Goal: Task Accomplishment & Management: Use online tool/utility

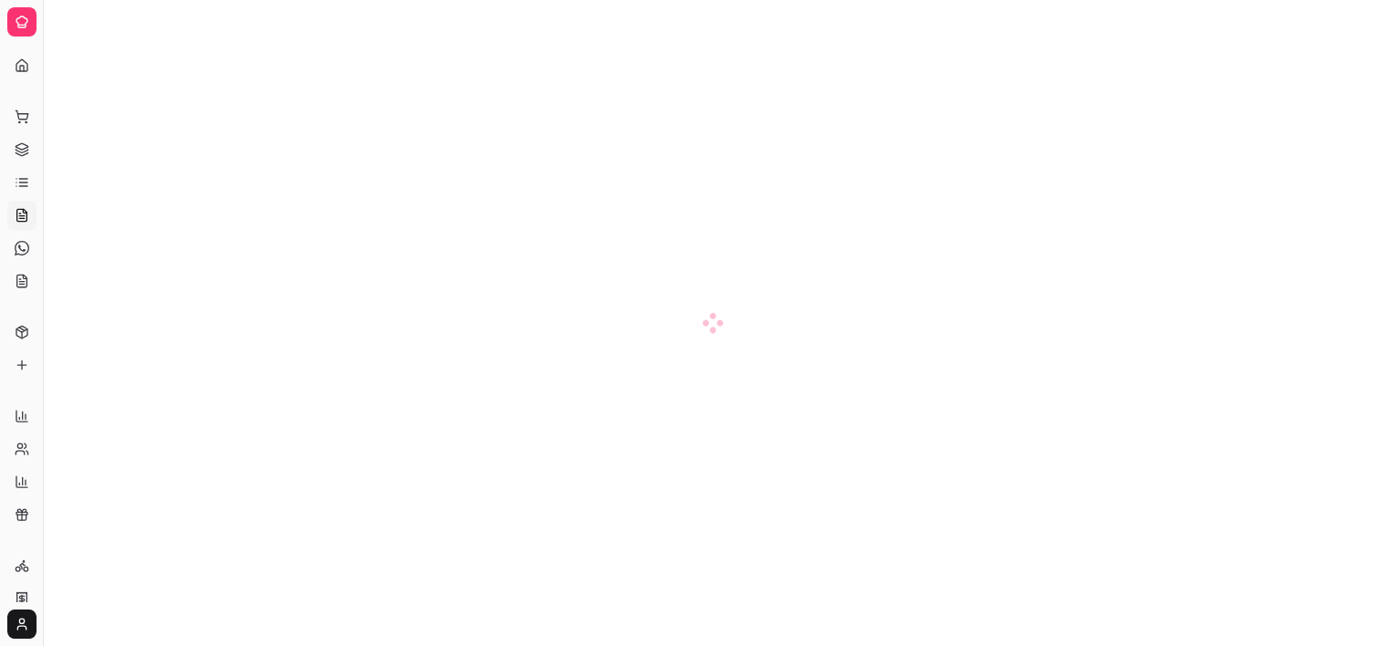
scroll to position [120, 0]
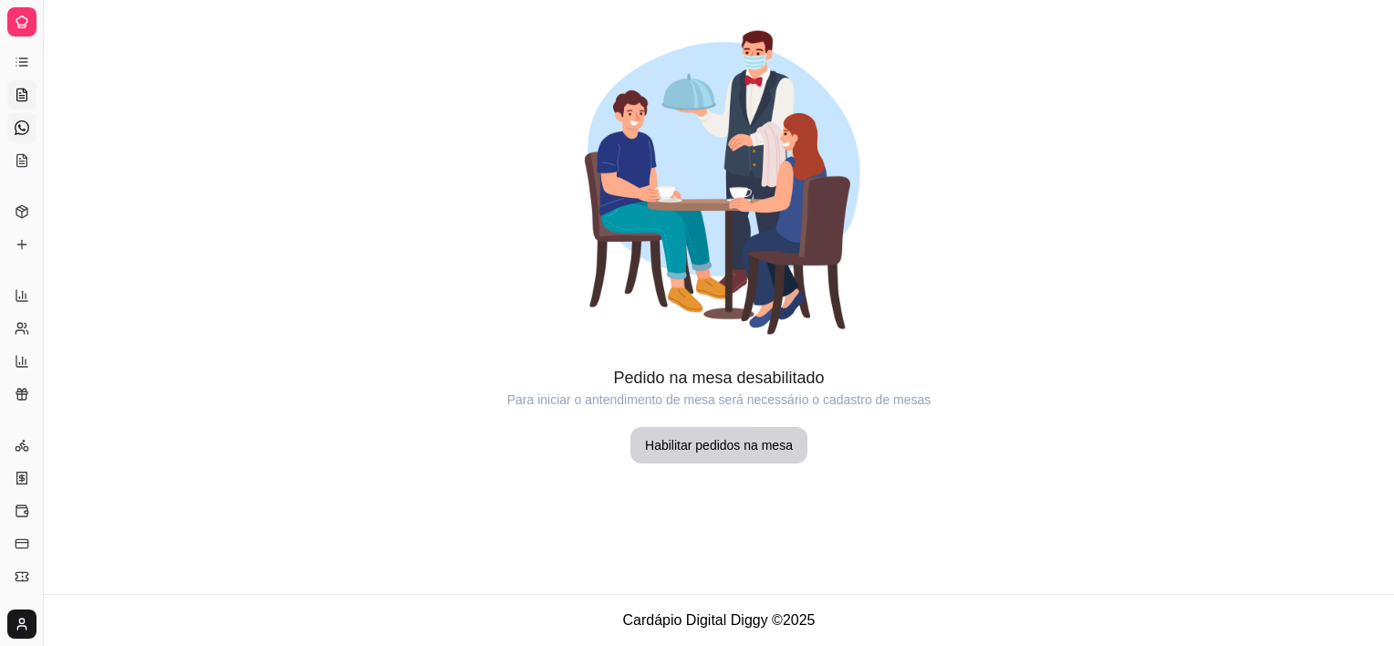
click at [21, 131] on icon at bounding box center [22, 127] width 15 height 15
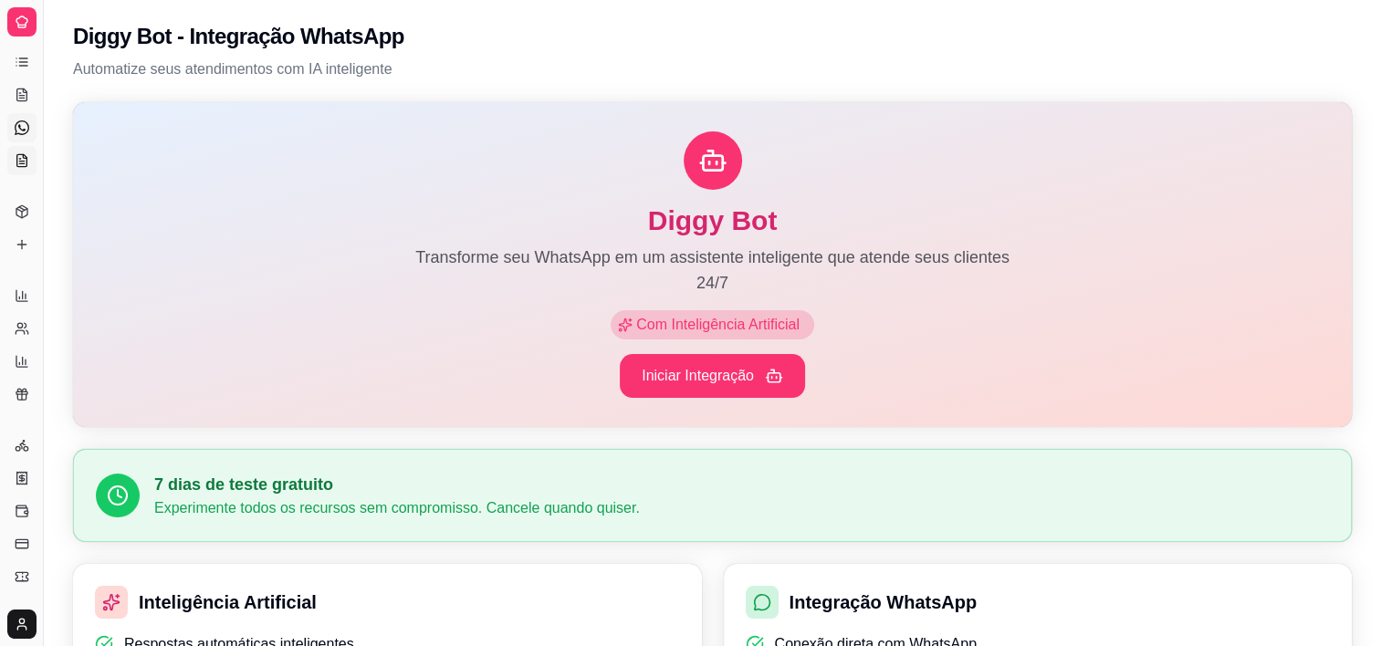
click at [15, 162] on icon at bounding box center [22, 160] width 15 height 15
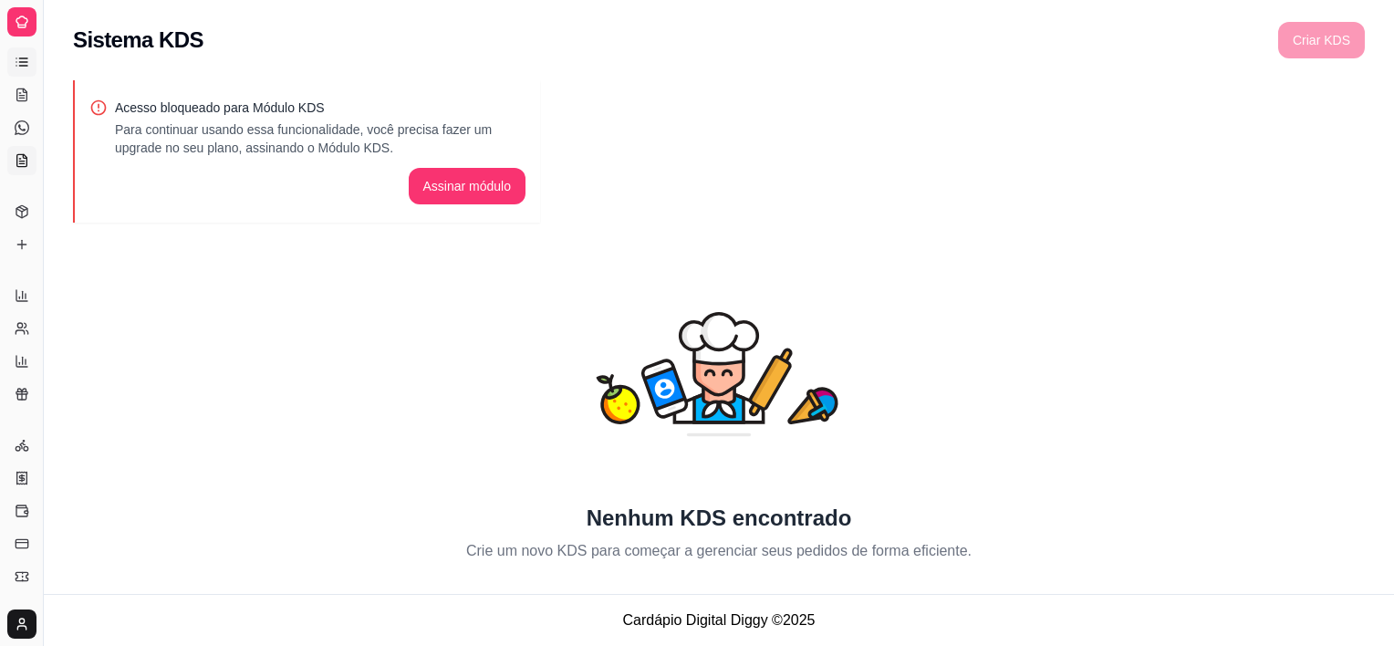
click at [14, 60] on link "Lista de Pedidos" at bounding box center [21, 61] width 29 height 29
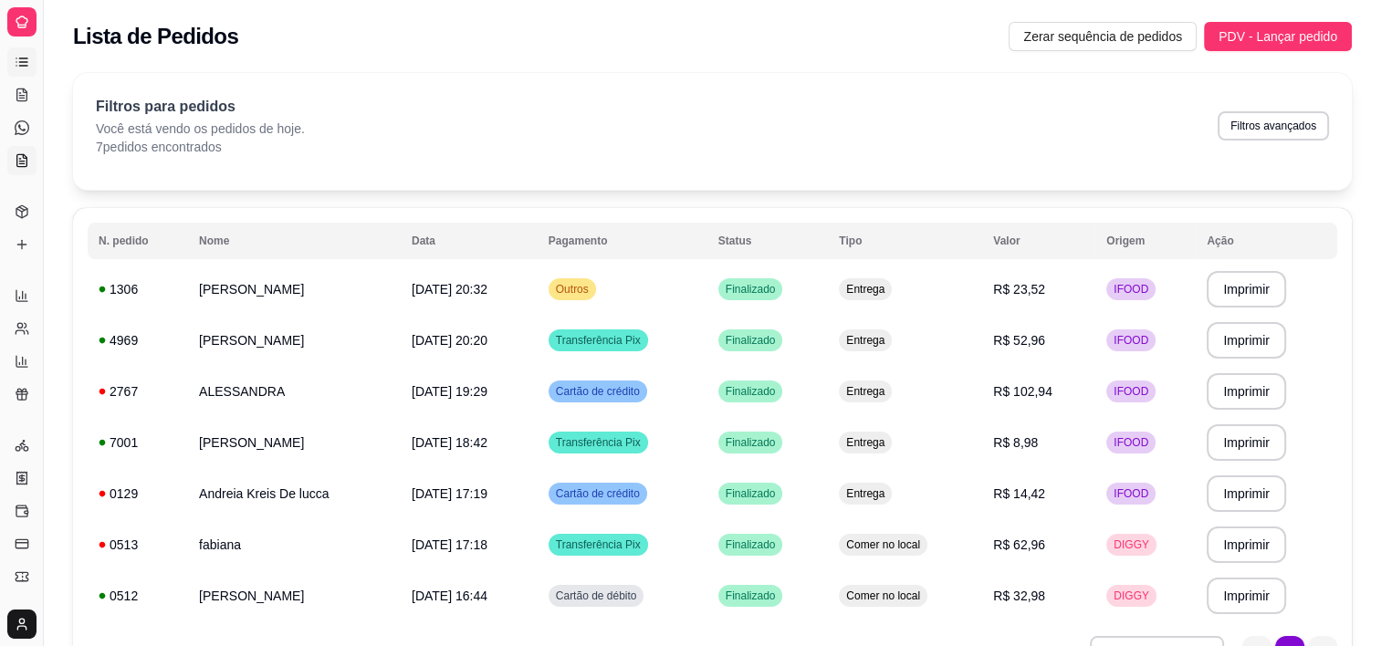
click at [20, 159] on icon at bounding box center [19, 159] width 1 height 0
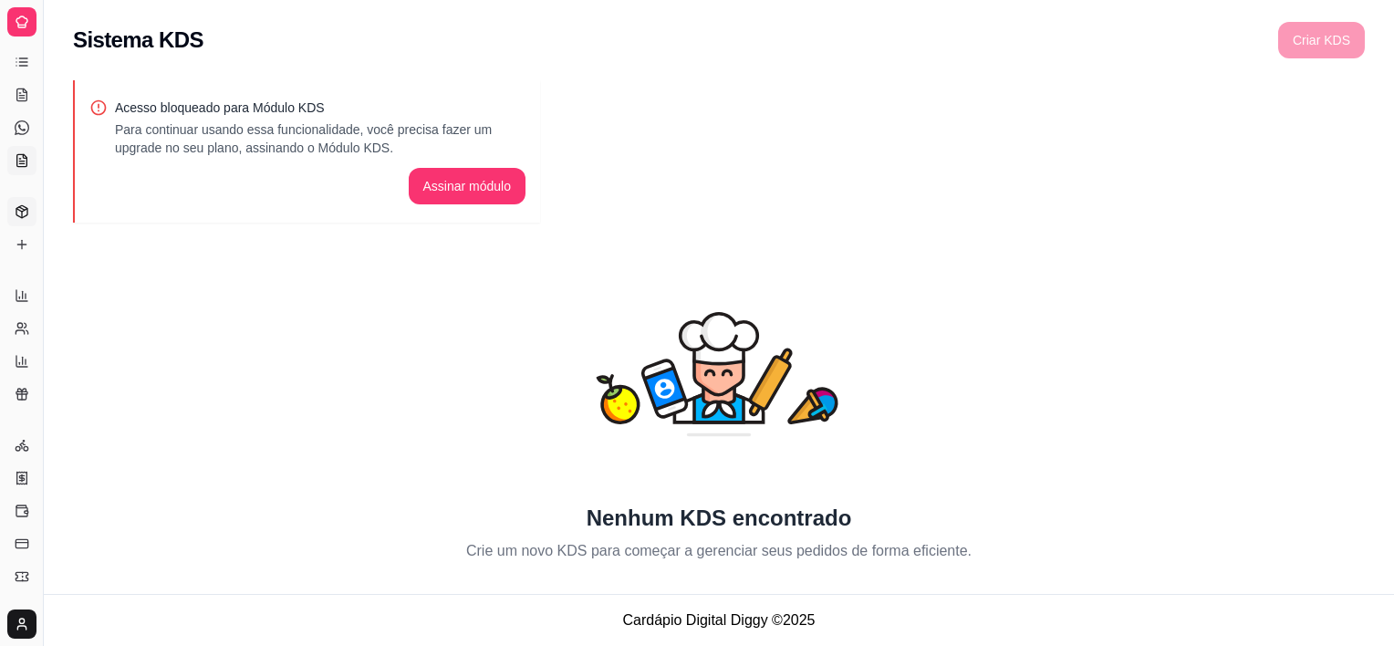
click at [21, 215] on icon at bounding box center [22, 211] width 15 height 15
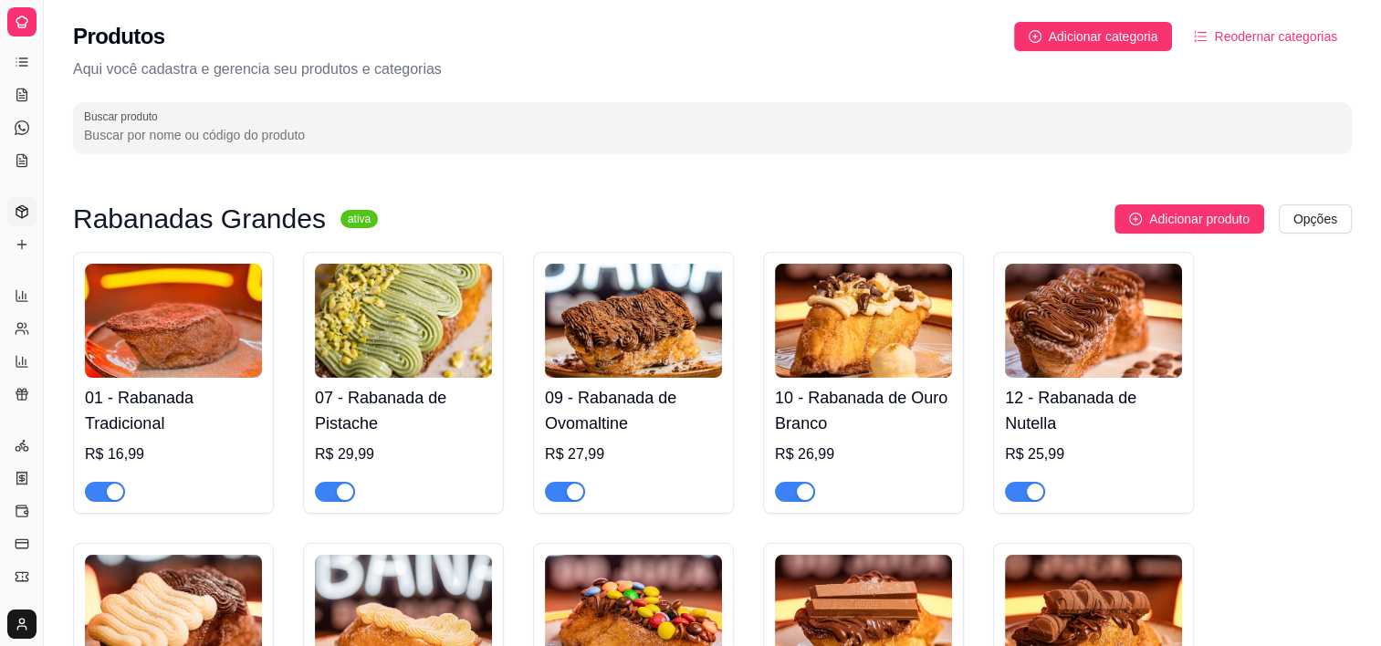
click at [1301, 219] on html "Diggy Sistema de Gestão R Rabanada do J ... Loja aberta Plano Essencial até 27/…" at bounding box center [690, 323] width 1381 height 646
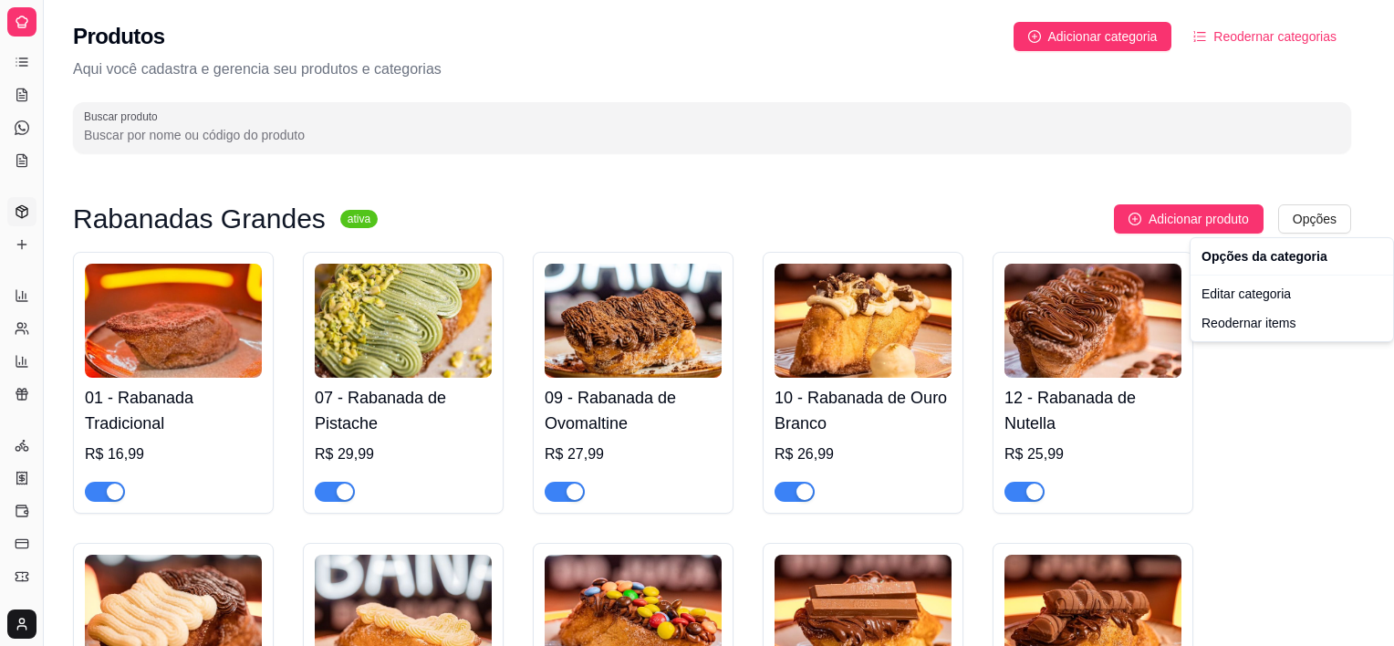
click at [580, 452] on html "Diggy Sistema de Gestão R Rabanada do J ... Loja aberta Plano Essencial até 27/…" at bounding box center [697, 323] width 1394 height 646
click at [580, 452] on div "R$ 27,99" at bounding box center [633, 454] width 177 height 22
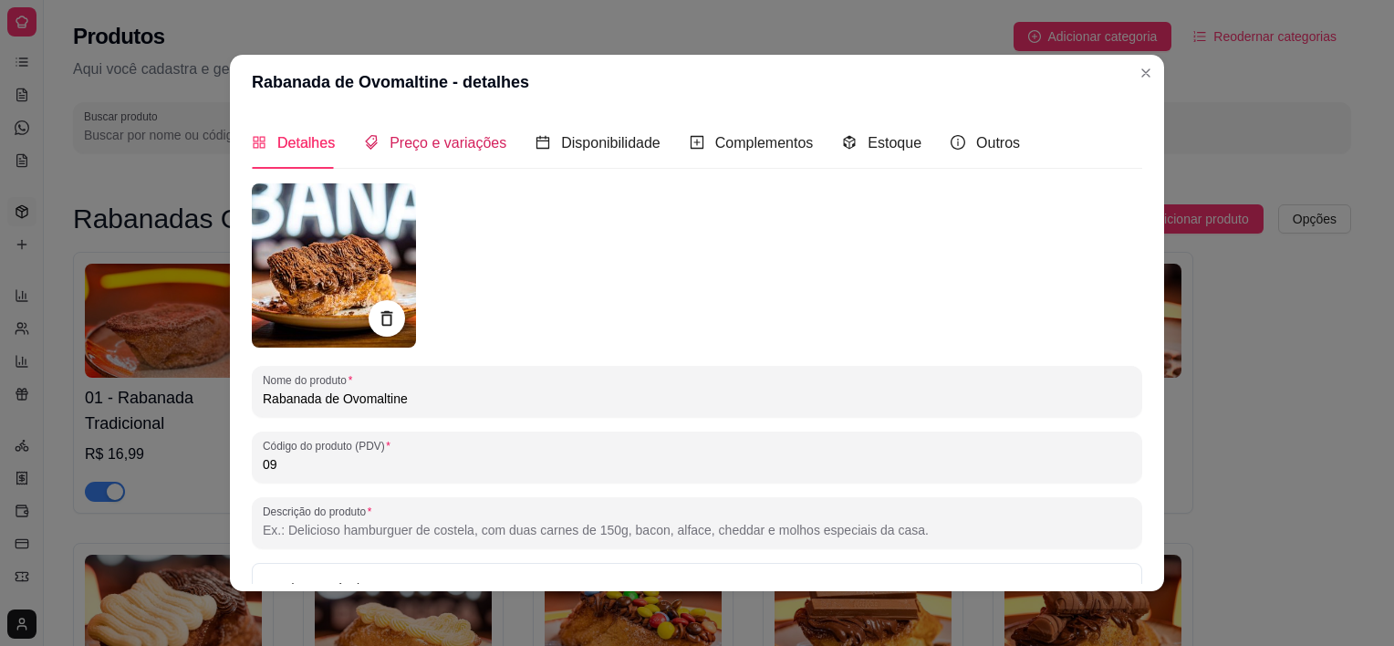
click at [478, 146] on span "Preço e variações" at bounding box center [448, 143] width 117 height 16
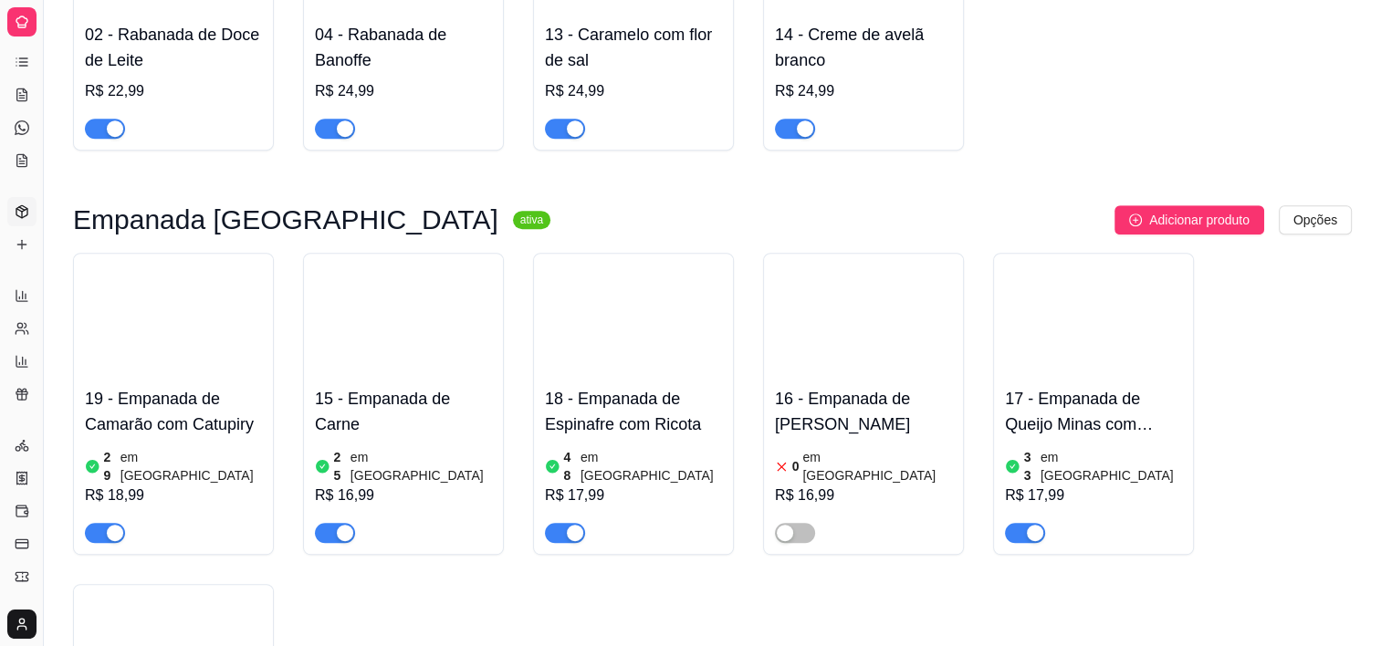
scroll to position [1095, 0]
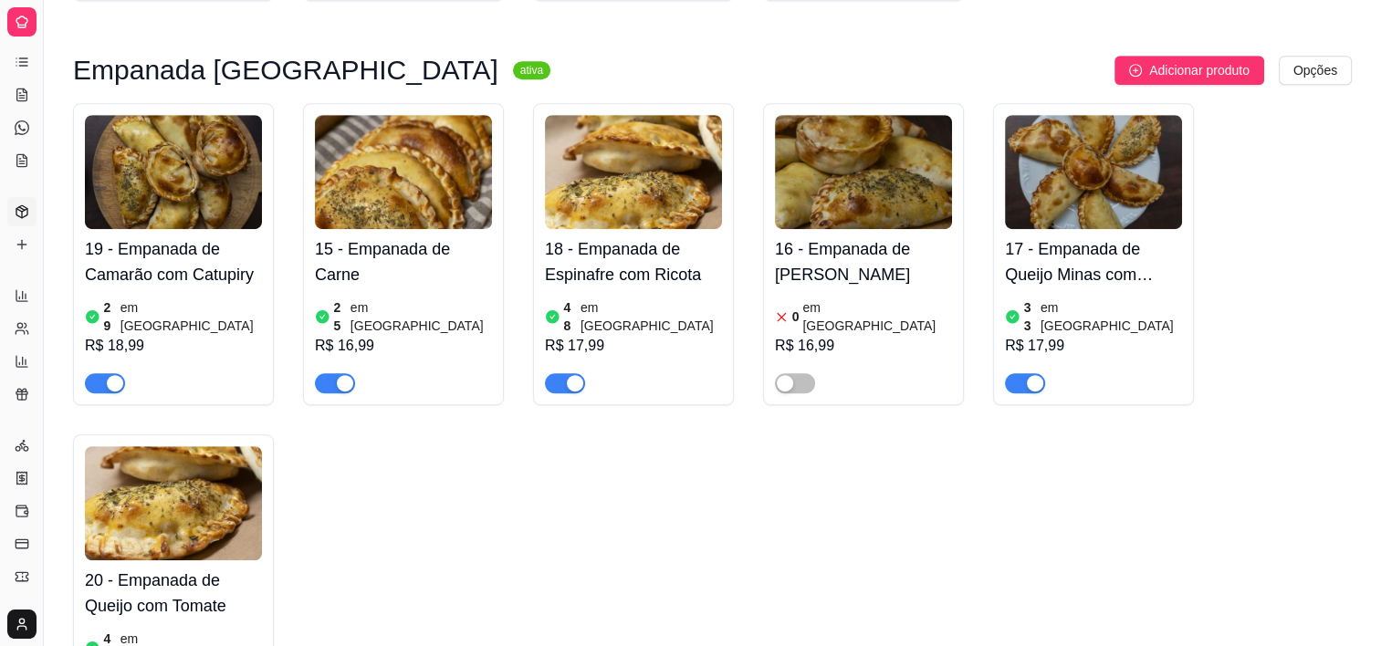
click at [566, 373] on button "button" at bounding box center [565, 383] width 40 height 20
click at [563, 373] on button "button" at bounding box center [565, 383] width 40 height 20
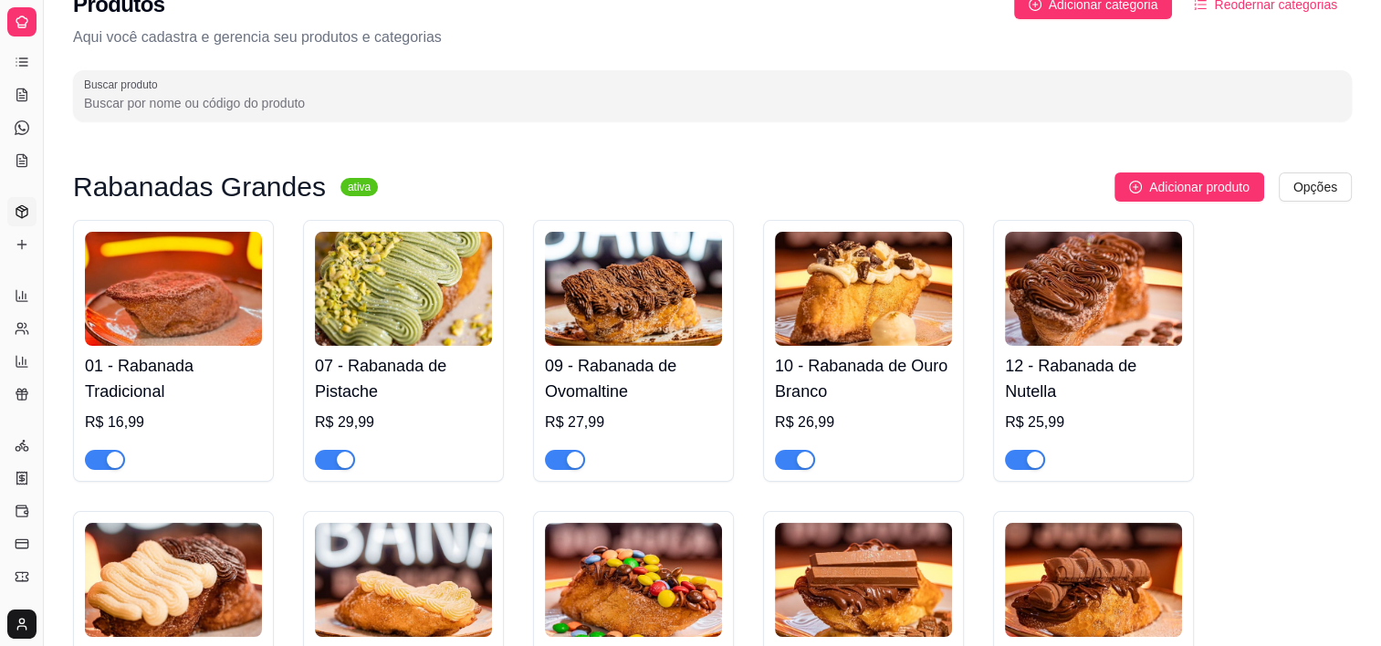
scroll to position [0, 0]
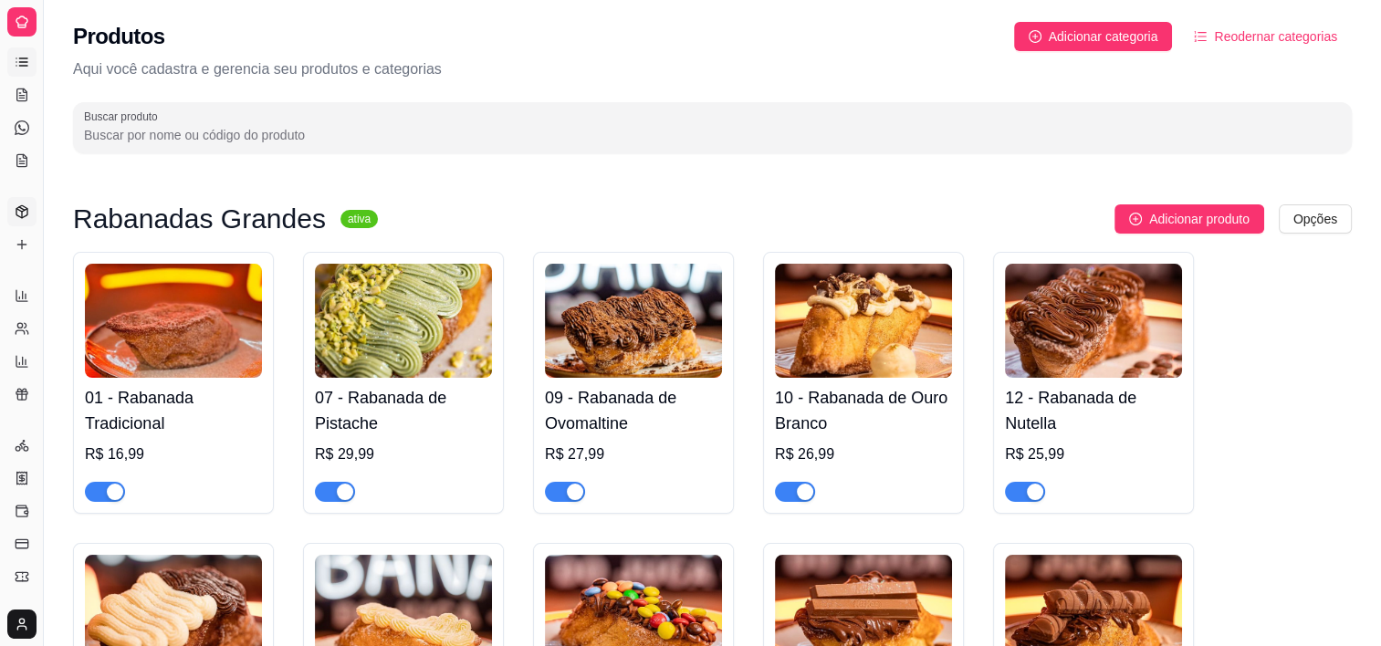
click at [26, 66] on icon at bounding box center [23, 66] width 8 height 0
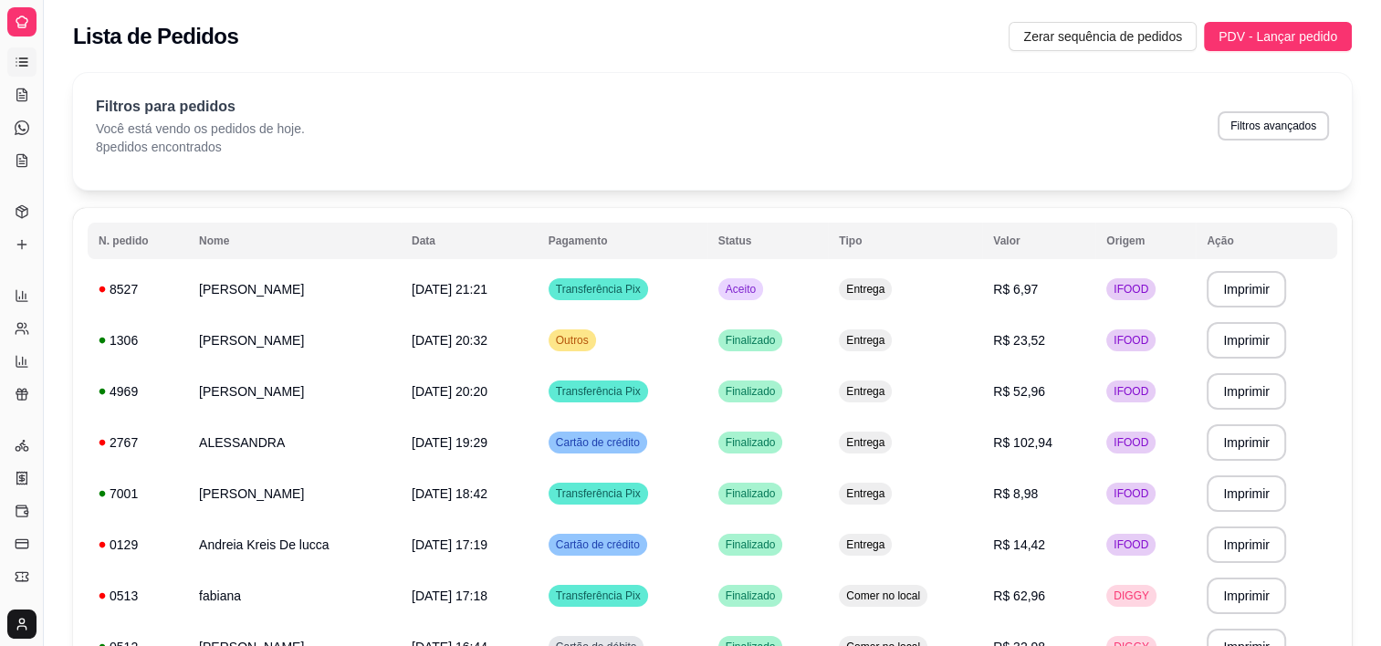
click at [26, 30] on div at bounding box center [21, 21] width 29 height 29
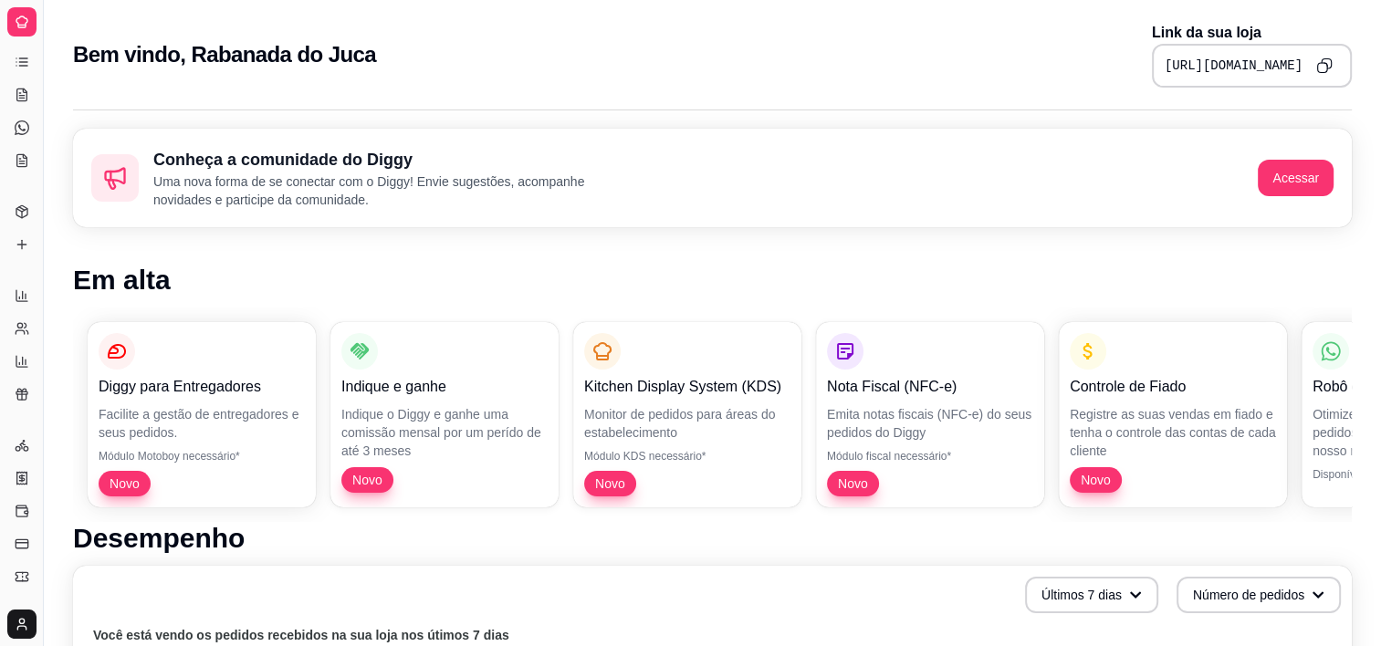
drag, startPoint x: 44, startPoint y: 131, endPoint x: 82, endPoint y: 144, distance: 40.4
drag, startPoint x: 42, startPoint y: 130, endPoint x: 53, endPoint y: 127, distance: 11.3
click at [43, 123] on button "Toggle Sidebar" at bounding box center [43, 323] width 15 height 646
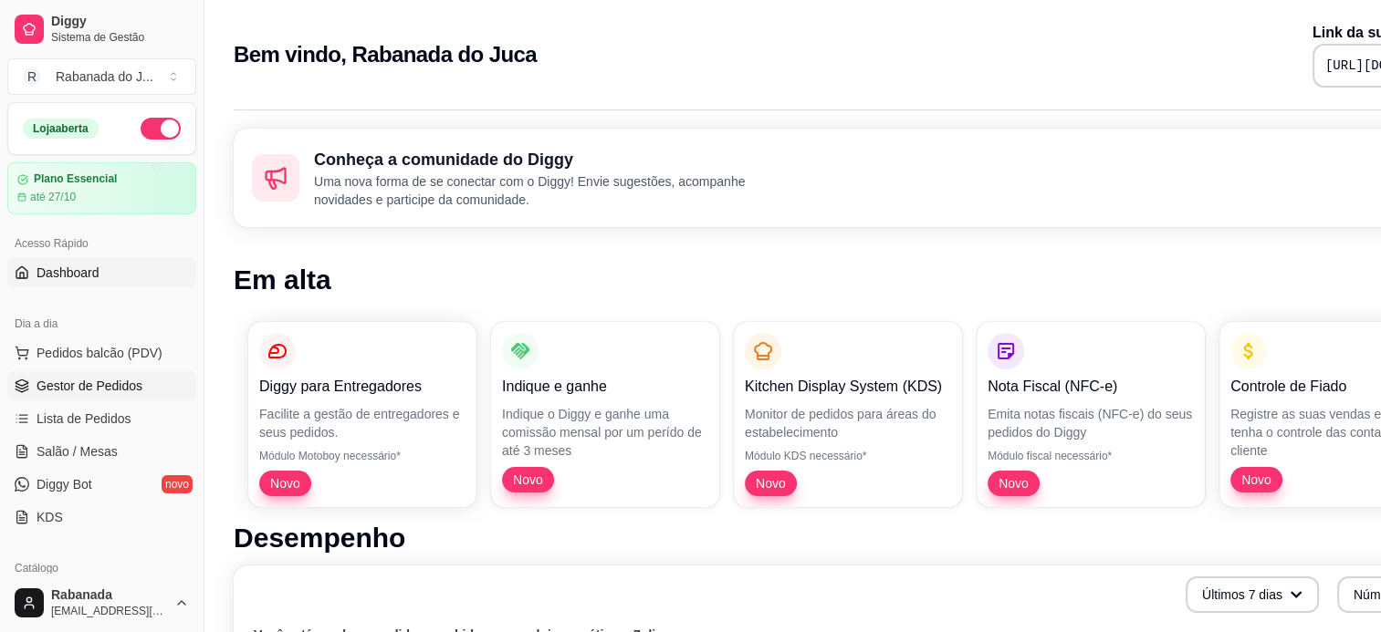
click at [99, 378] on span "Gestor de Pedidos" at bounding box center [89, 386] width 106 height 18
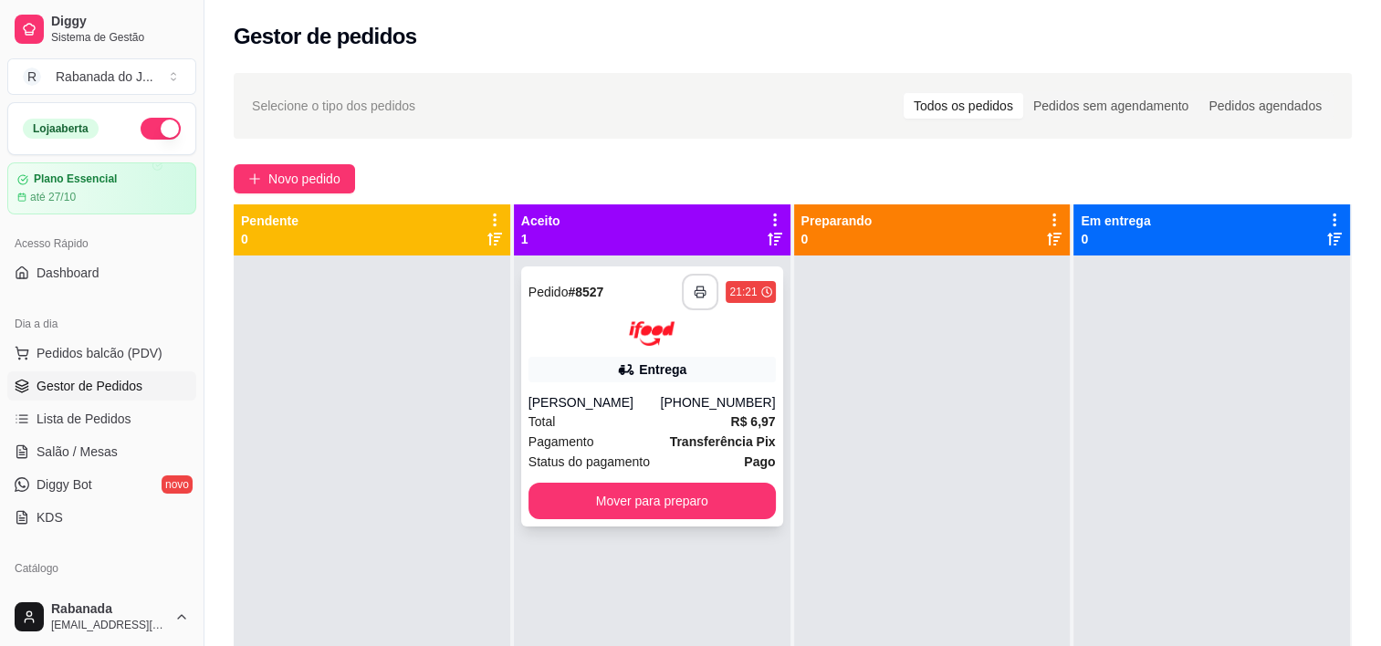
click at [686, 287] on button "button" at bounding box center [700, 292] width 36 height 36
click at [690, 276] on button "button" at bounding box center [700, 293] width 36 height 36
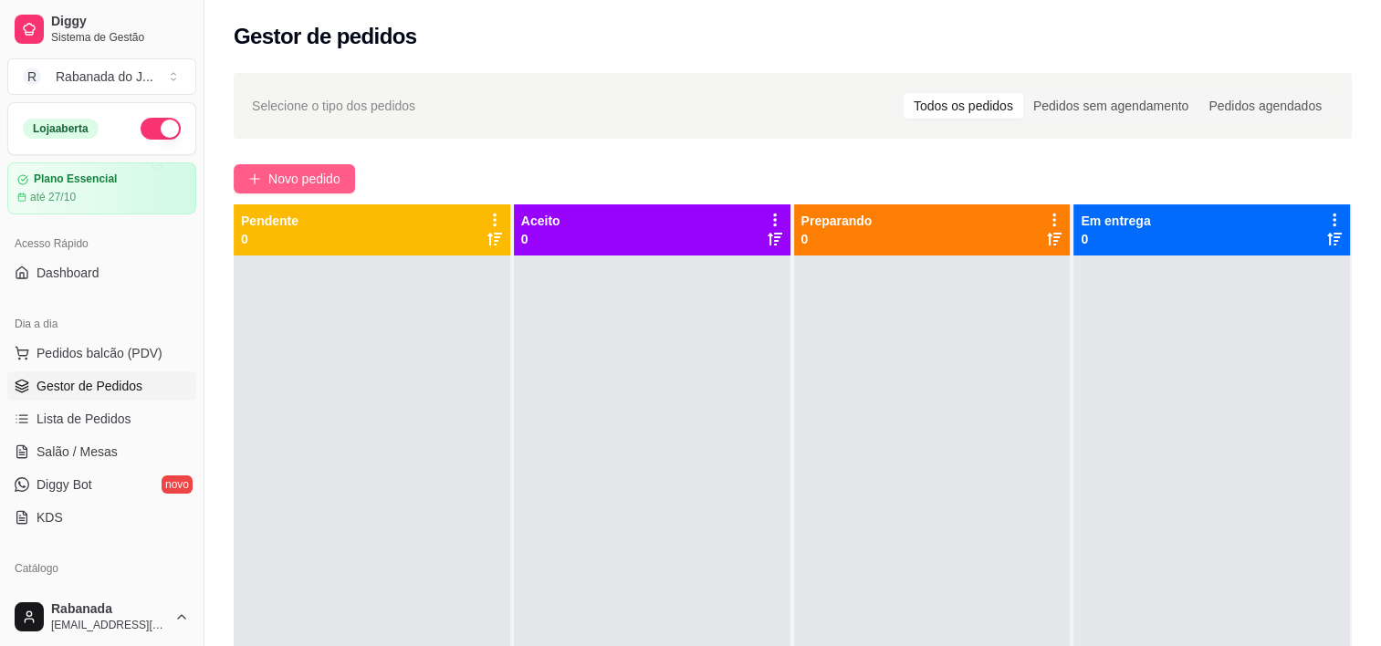
click at [312, 177] on span "Novo pedido" at bounding box center [304, 179] width 72 height 20
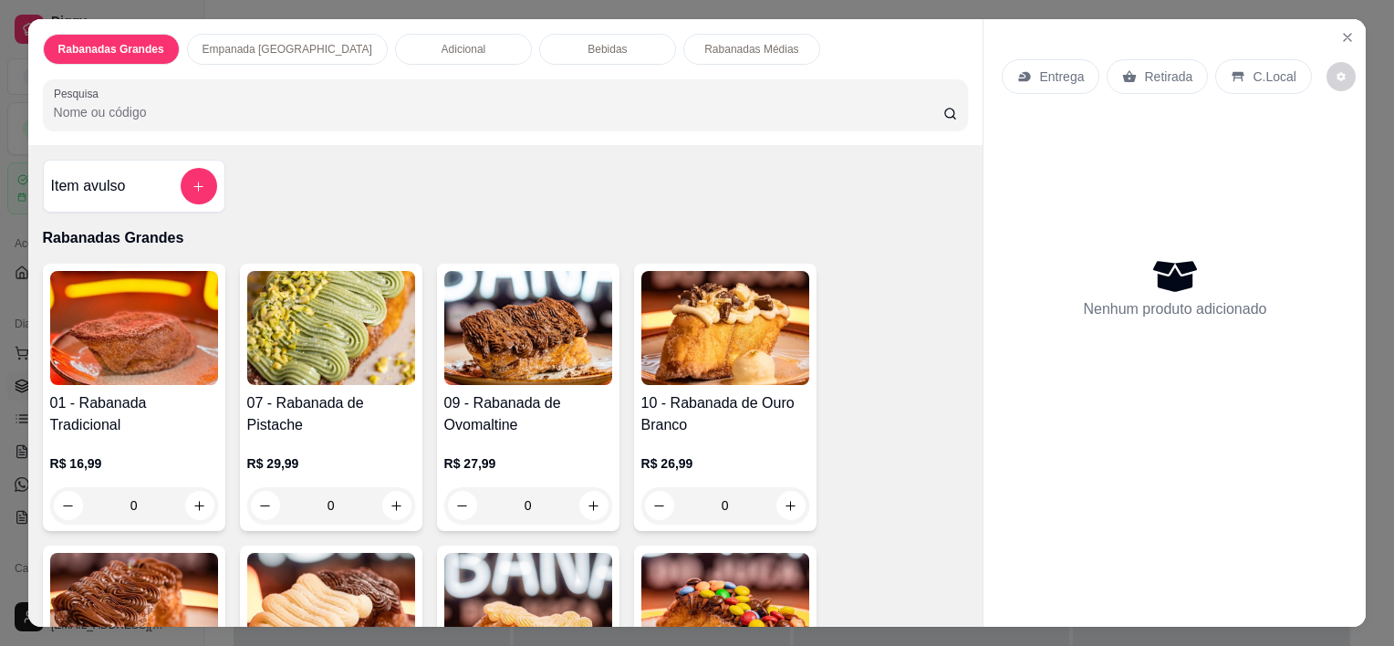
click at [704, 42] on p "Rabanadas Médias" at bounding box center [751, 49] width 94 height 15
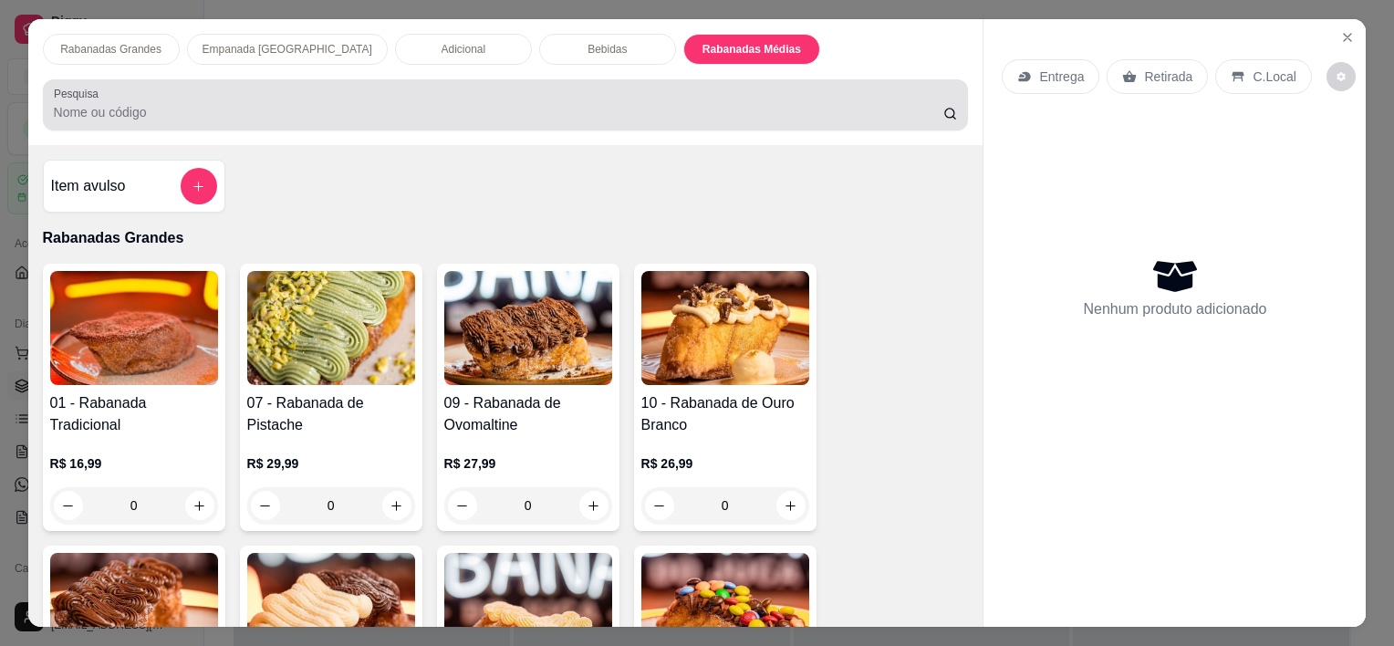
scroll to position [46, 0]
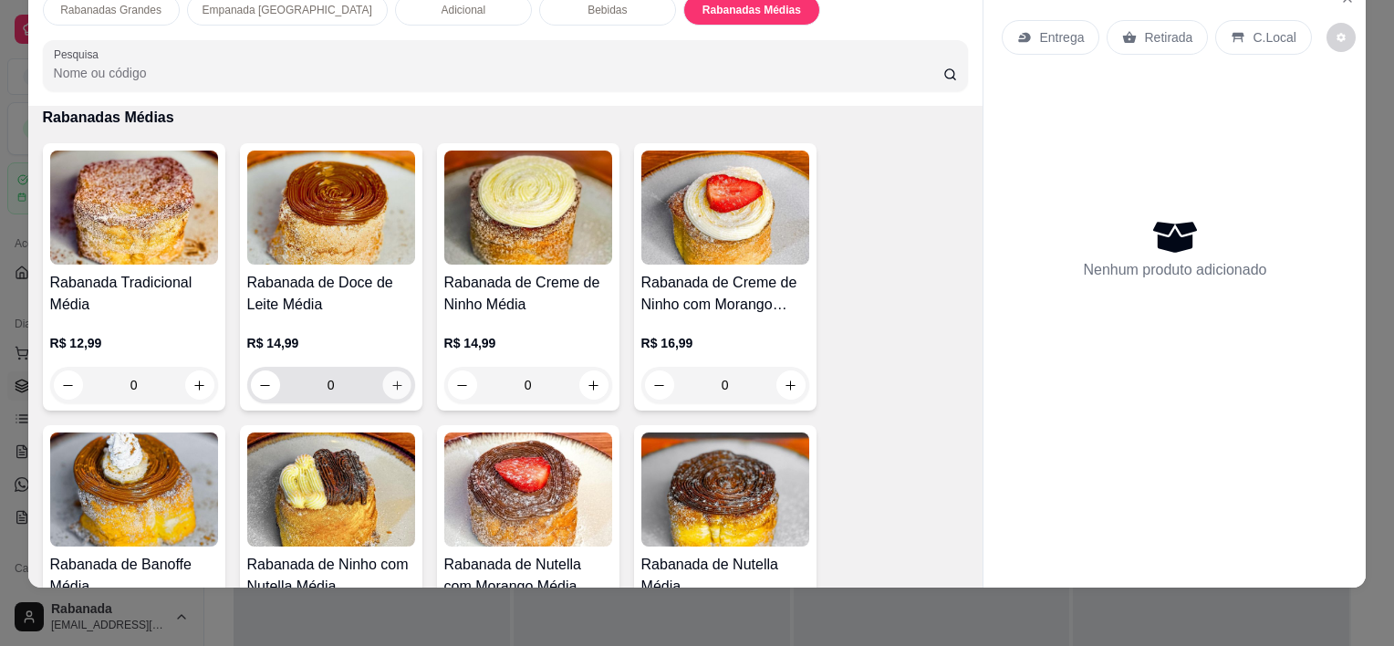
click at [390, 379] on icon "increase-product-quantity" at bounding box center [397, 386] width 14 height 14
type input "2"
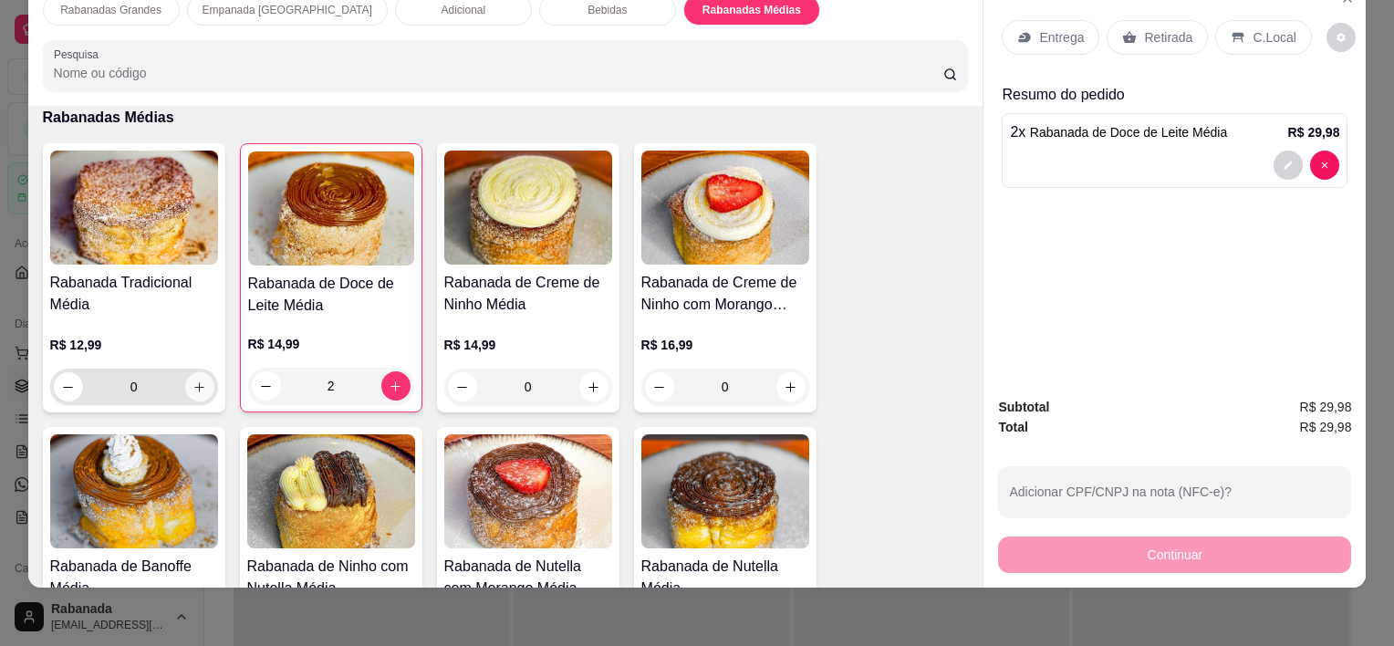
click at [196, 380] on icon "increase-product-quantity" at bounding box center [200, 387] width 14 height 14
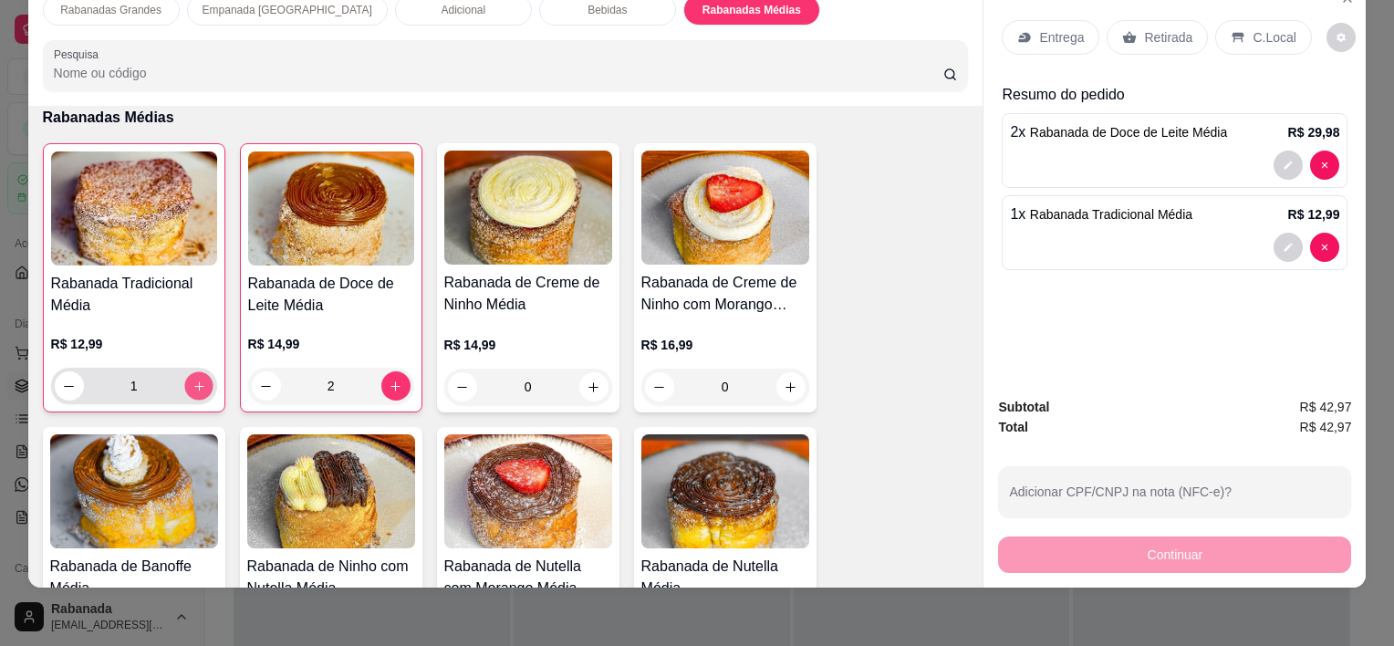
click at [196, 380] on icon "increase-product-quantity" at bounding box center [199, 387] width 14 height 14
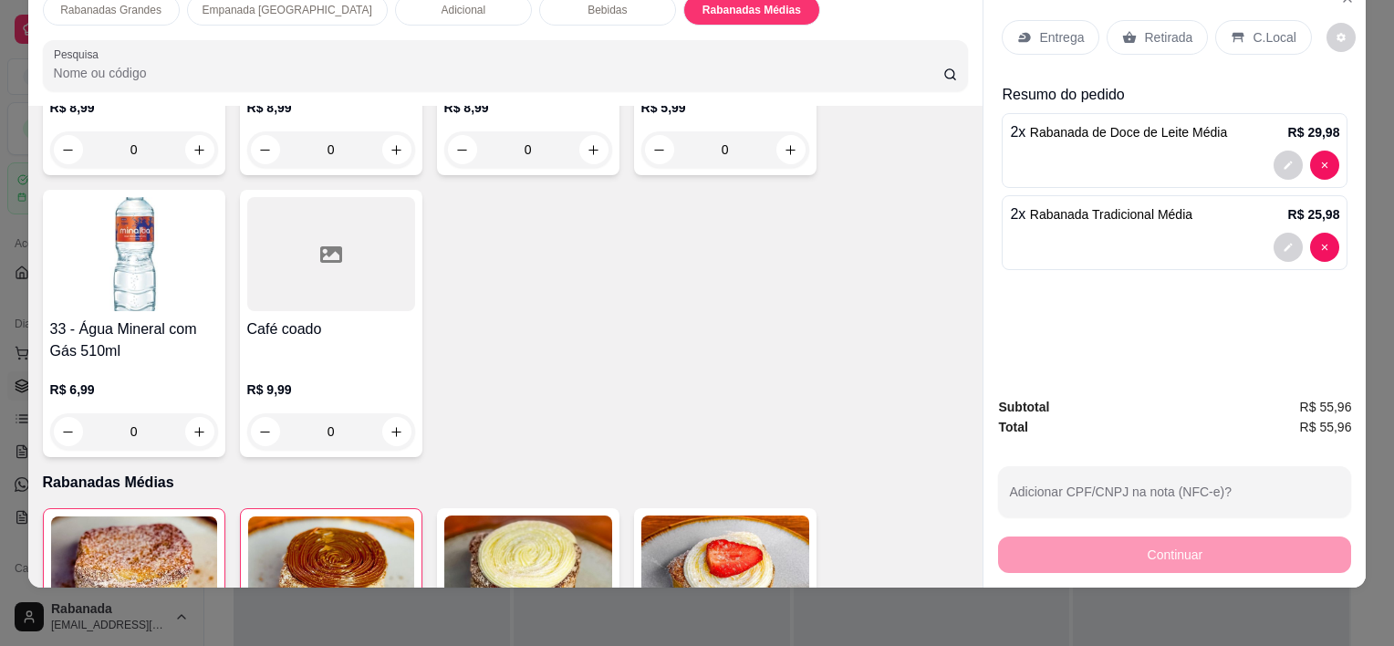
scroll to position [3329, 0]
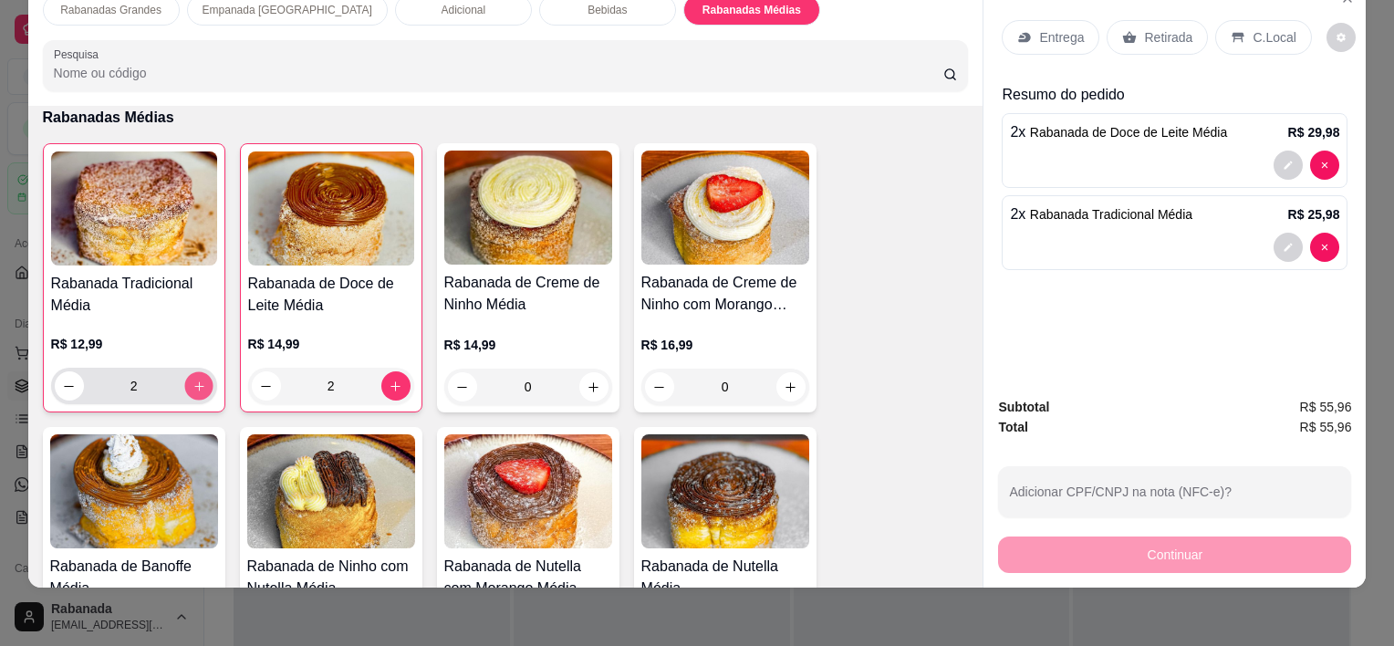
click at [194, 380] on icon "increase-product-quantity" at bounding box center [199, 387] width 14 height 14
type input "4"
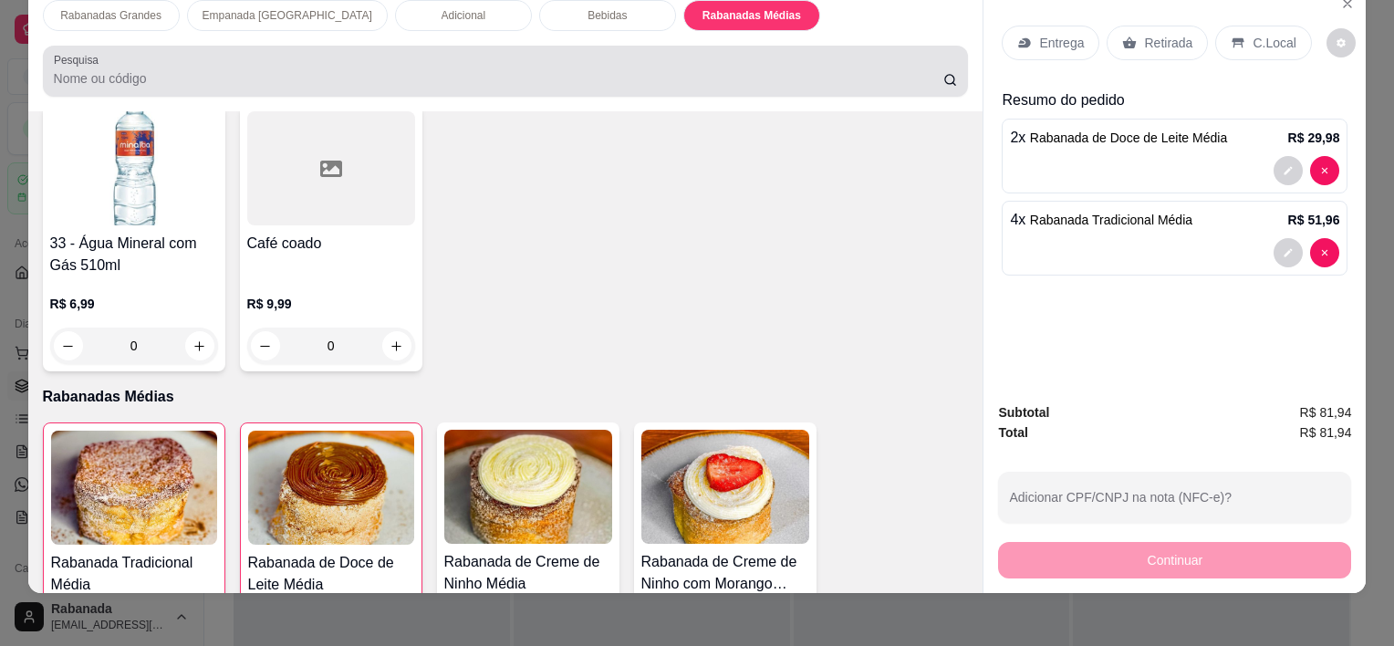
scroll to position [0, 0]
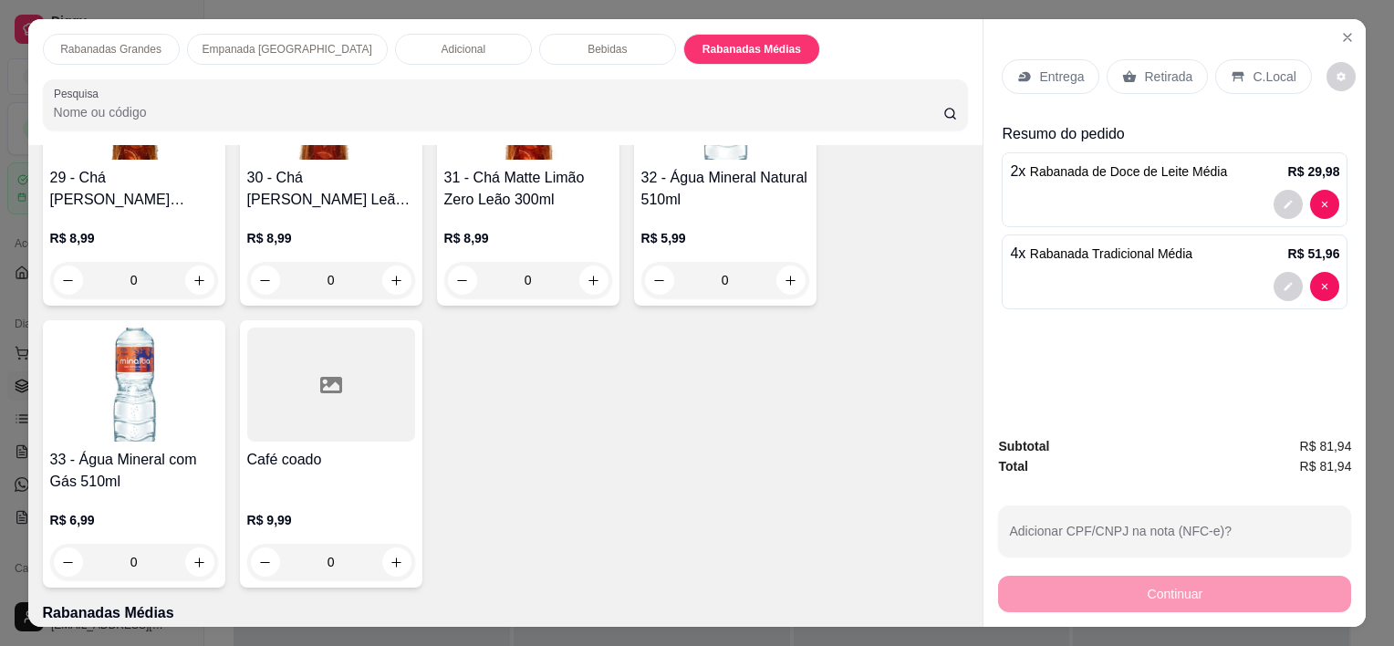
click at [406, 34] on div "Adicional" at bounding box center [463, 49] width 137 height 31
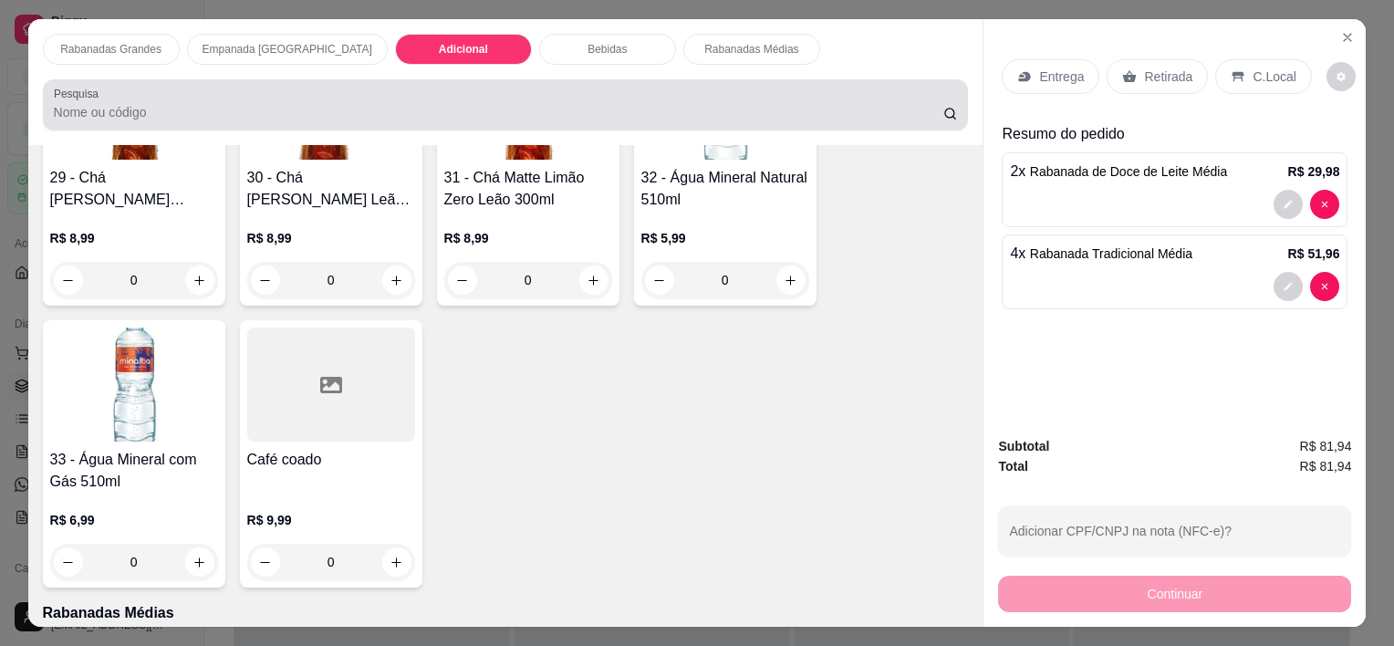
scroll to position [46, 0]
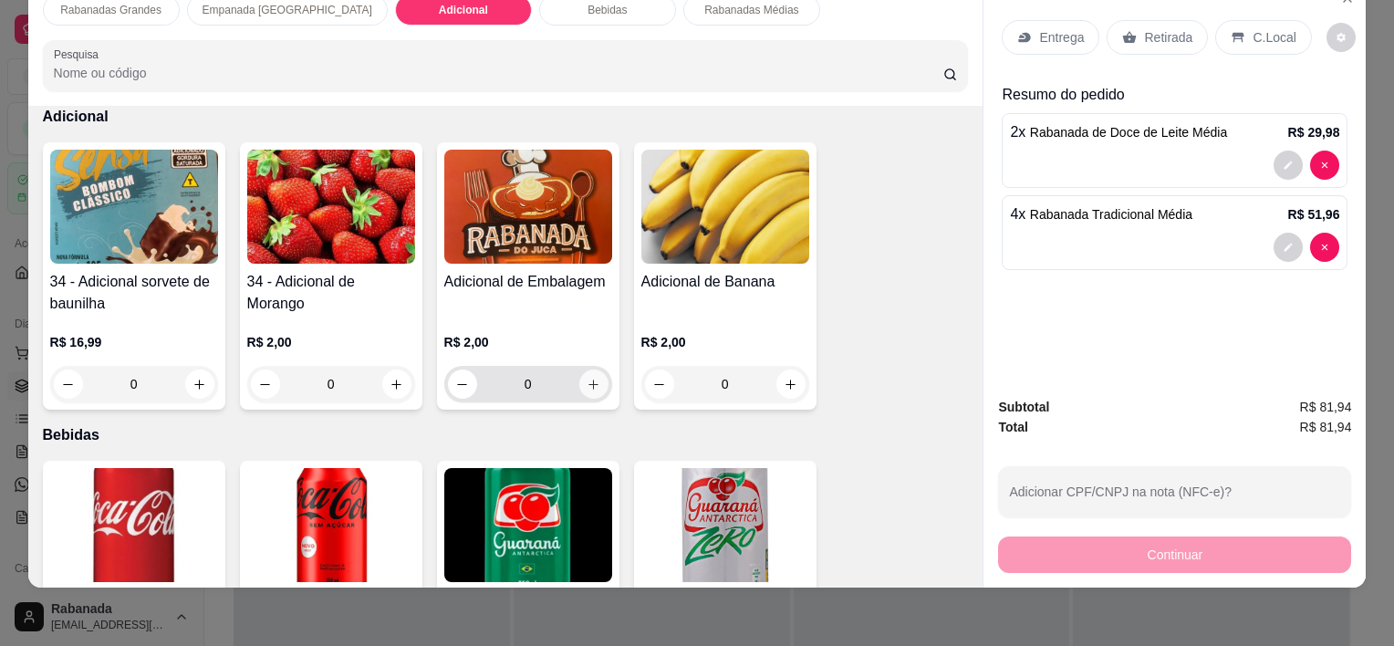
click at [587, 378] on icon "increase-product-quantity" at bounding box center [594, 385] width 14 height 14
type input "1"
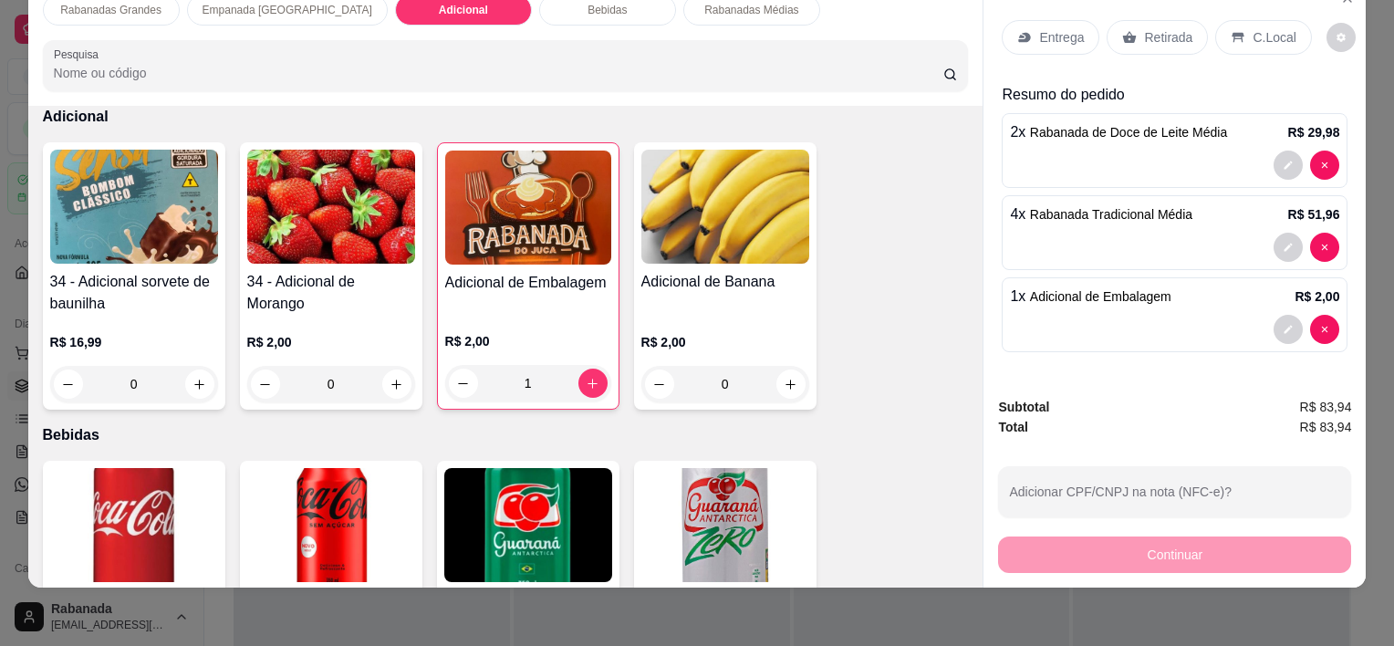
click at [1248, 38] on div "C.Local" at bounding box center [1263, 37] width 96 height 35
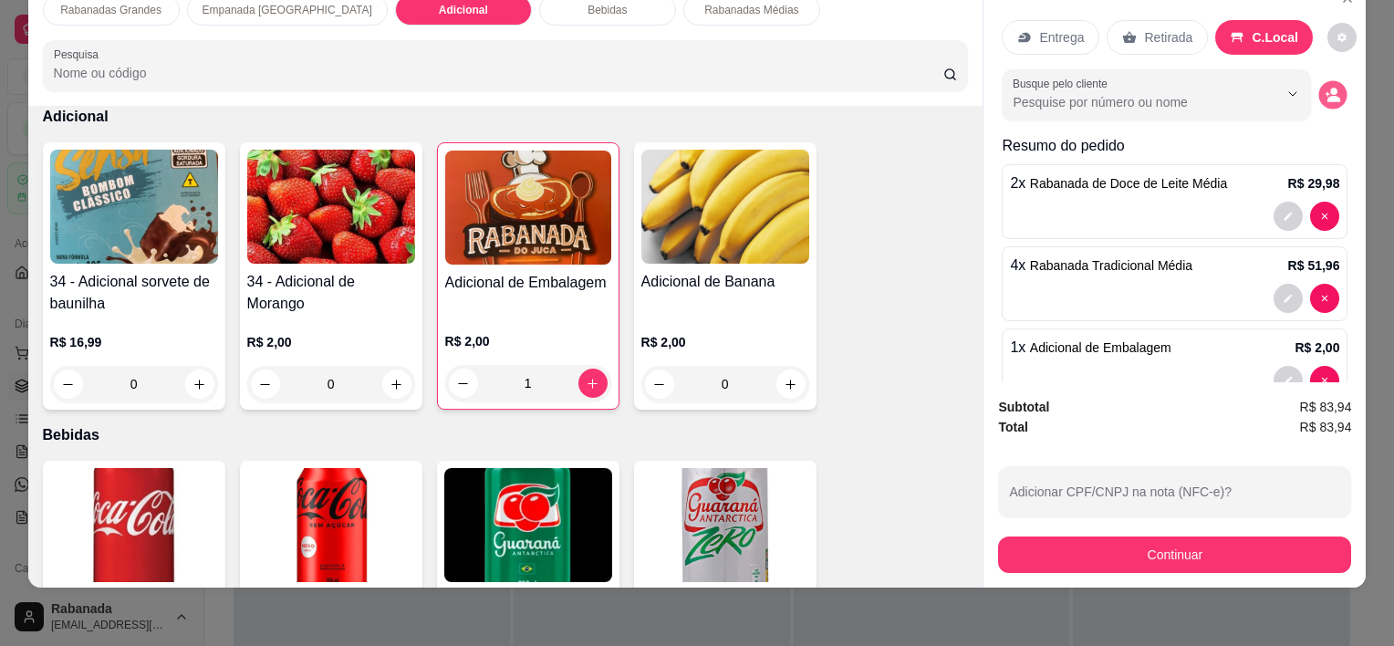
click at [1326, 88] on icon "decrease-product-quantity" at bounding box center [1334, 96] width 16 height 16
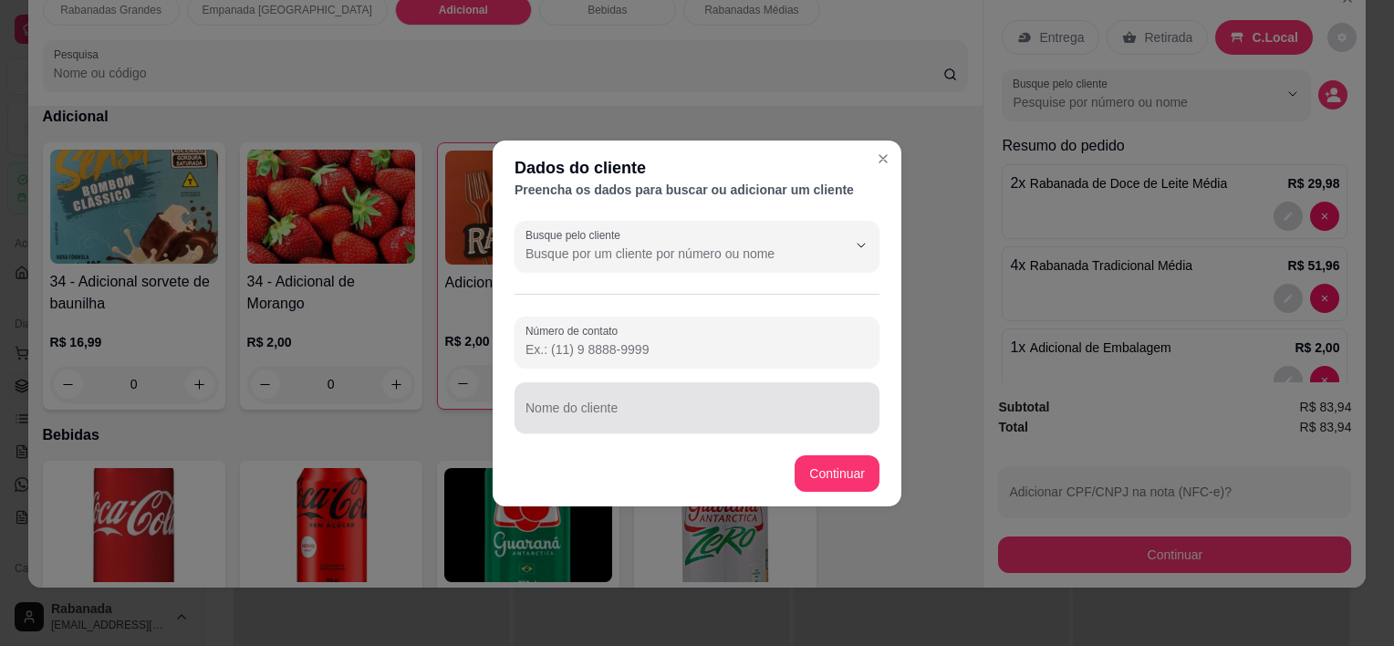
click at [583, 418] on input "Nome do cliente" at bounding box center [697, 415] width 343 height 18
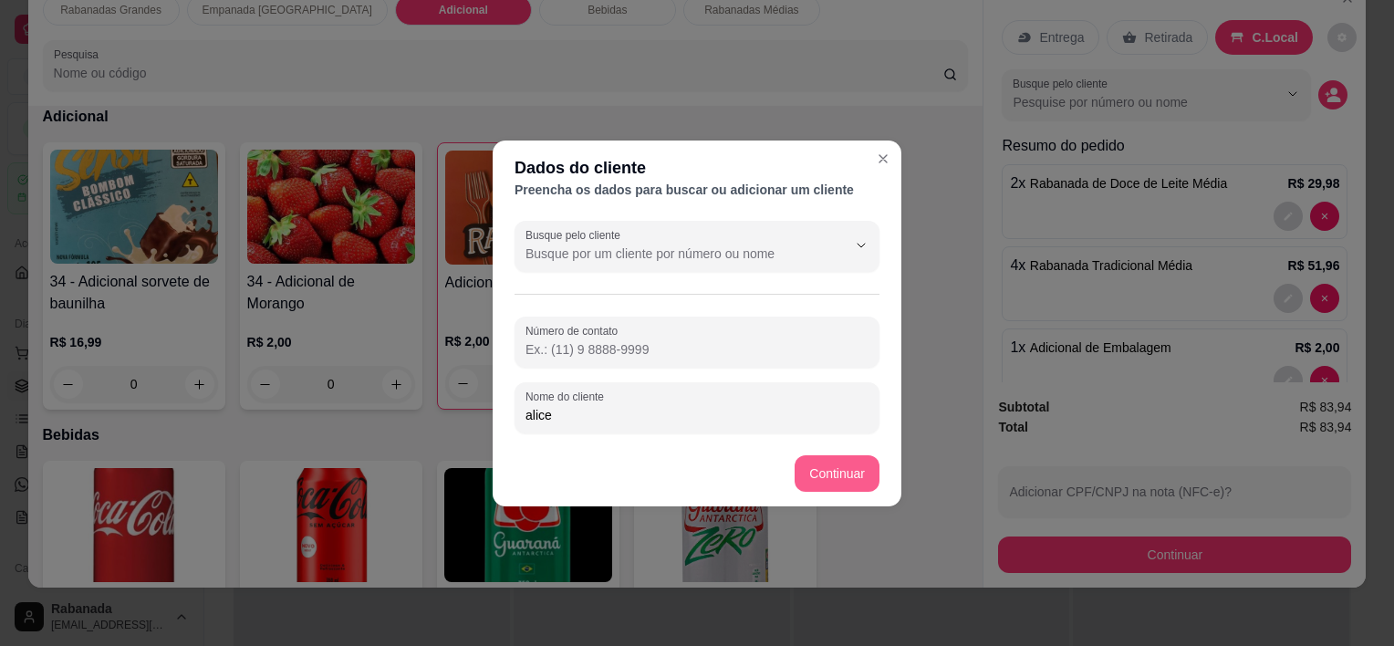
type input "alice"
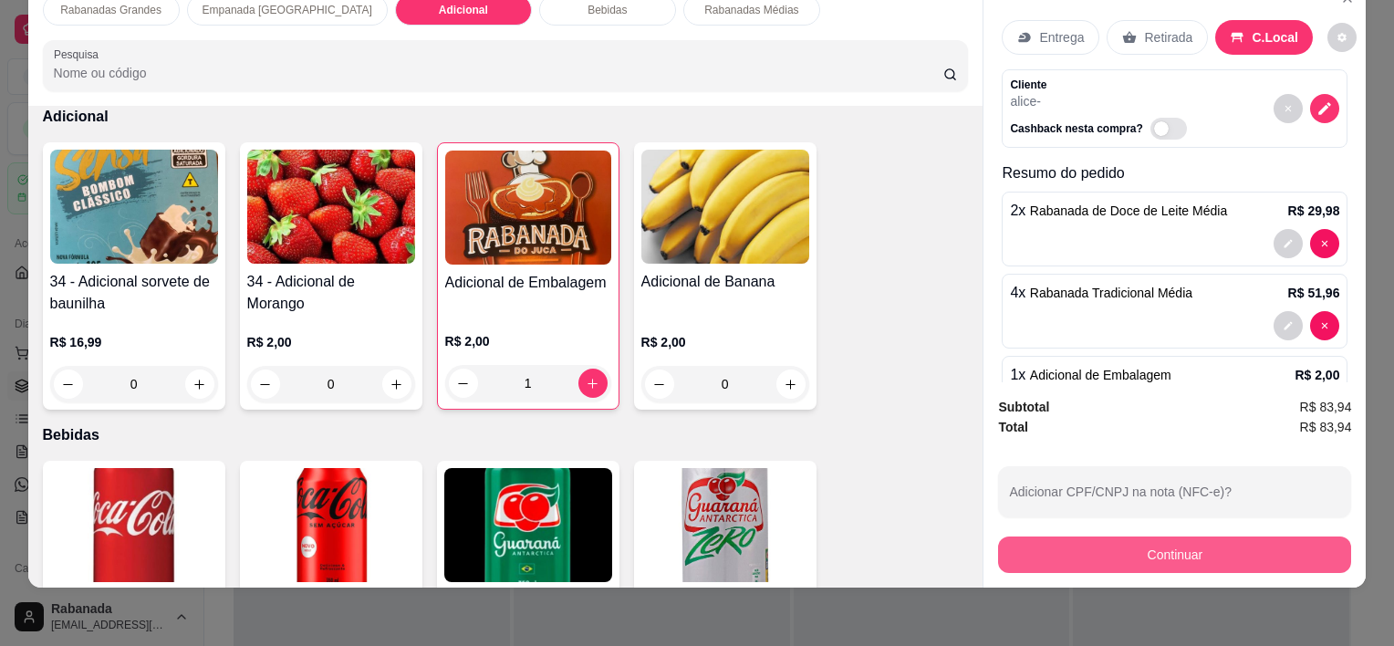
click at [1108, 537] on button "Continuar" at bounding box center [1174, 555] width 353 height 36
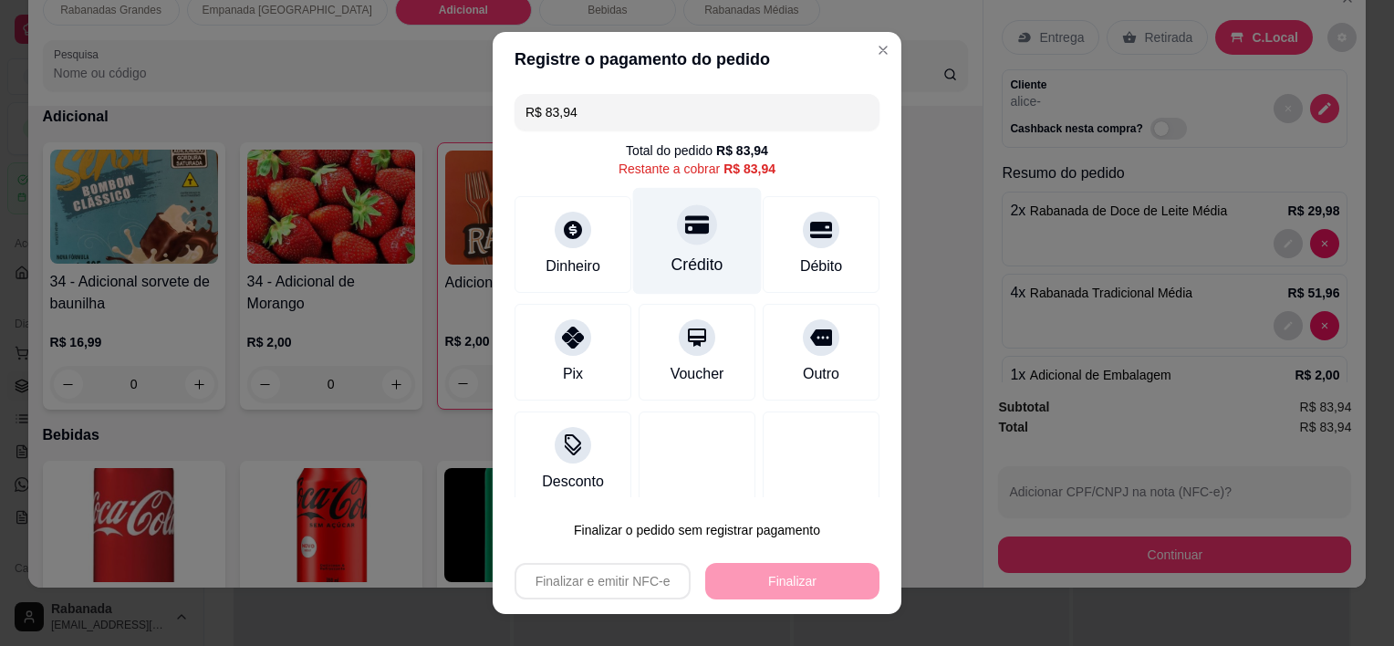
click at [685, 245] on div "Crédito" at bounding box center [697, 241] width 129 height 107
type input "R$ 0,00"
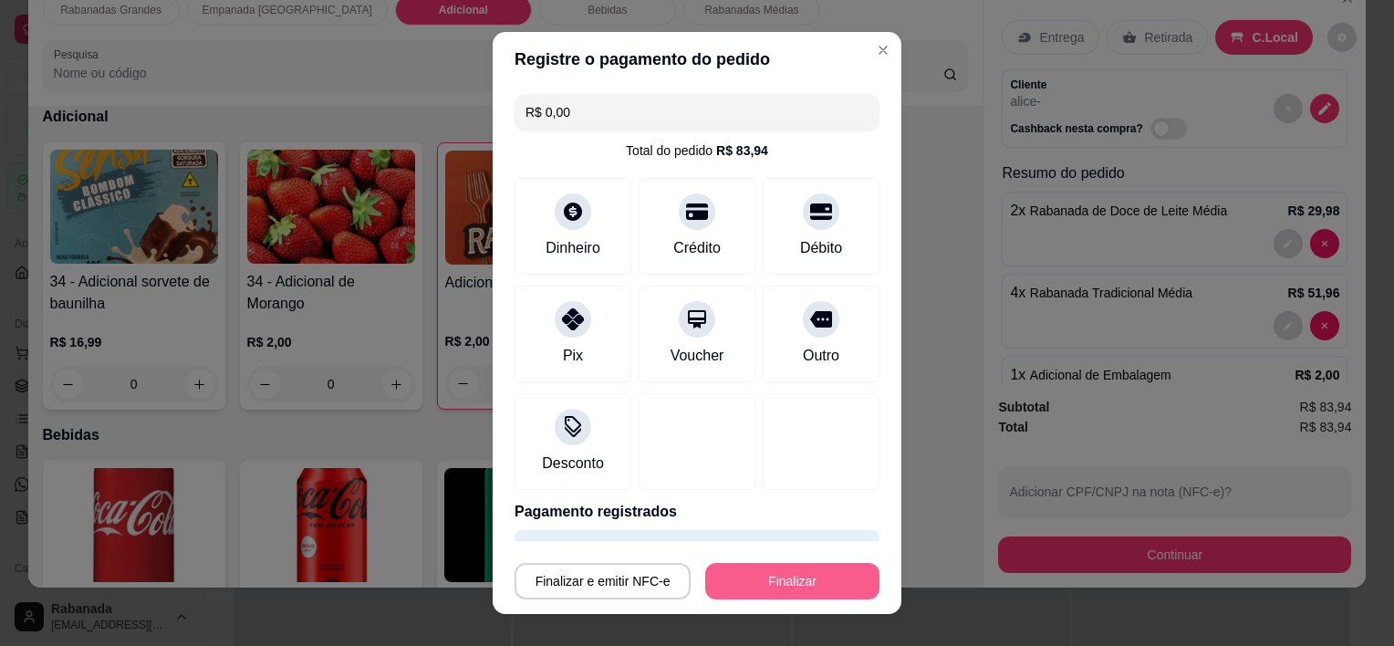
click at [797, 580] on button "Finalizar" at bounding box center [792, 581] width 174 height 36
type input "0"
type input "-R$ 83,94"
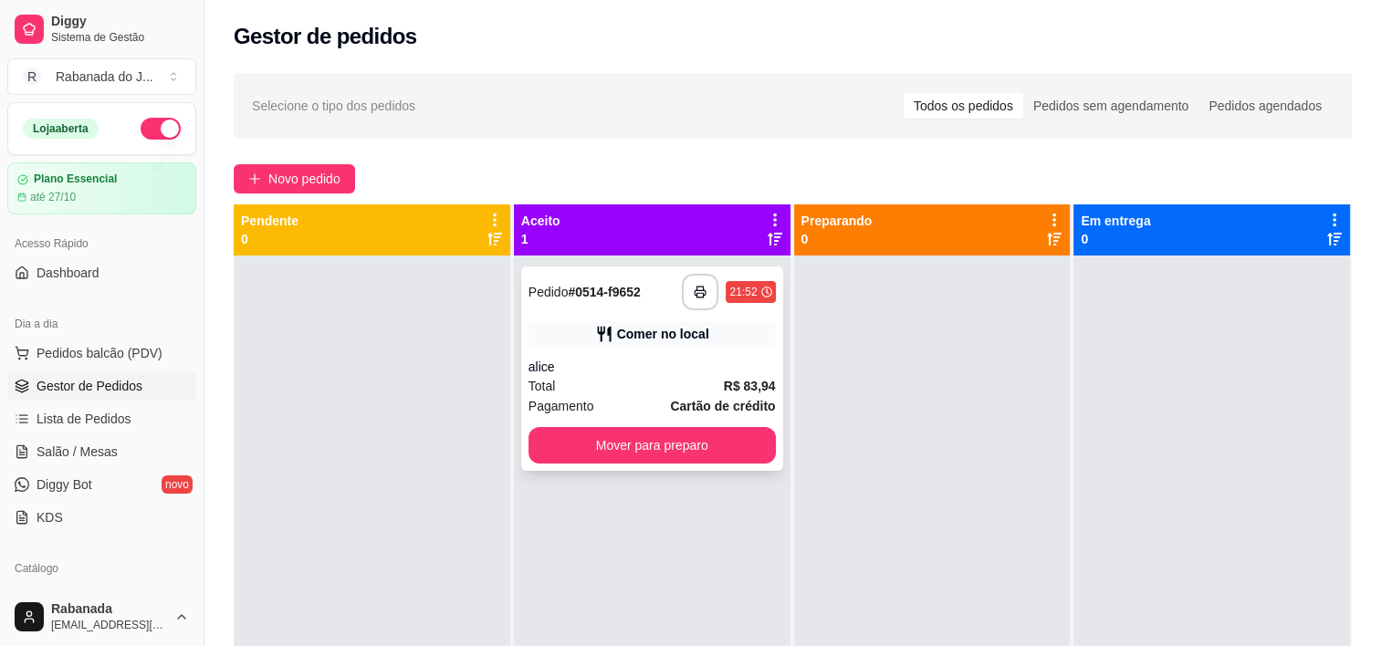
click at [693, 362] on div "alice" at bounding box center [651, 367] width 247 height 18
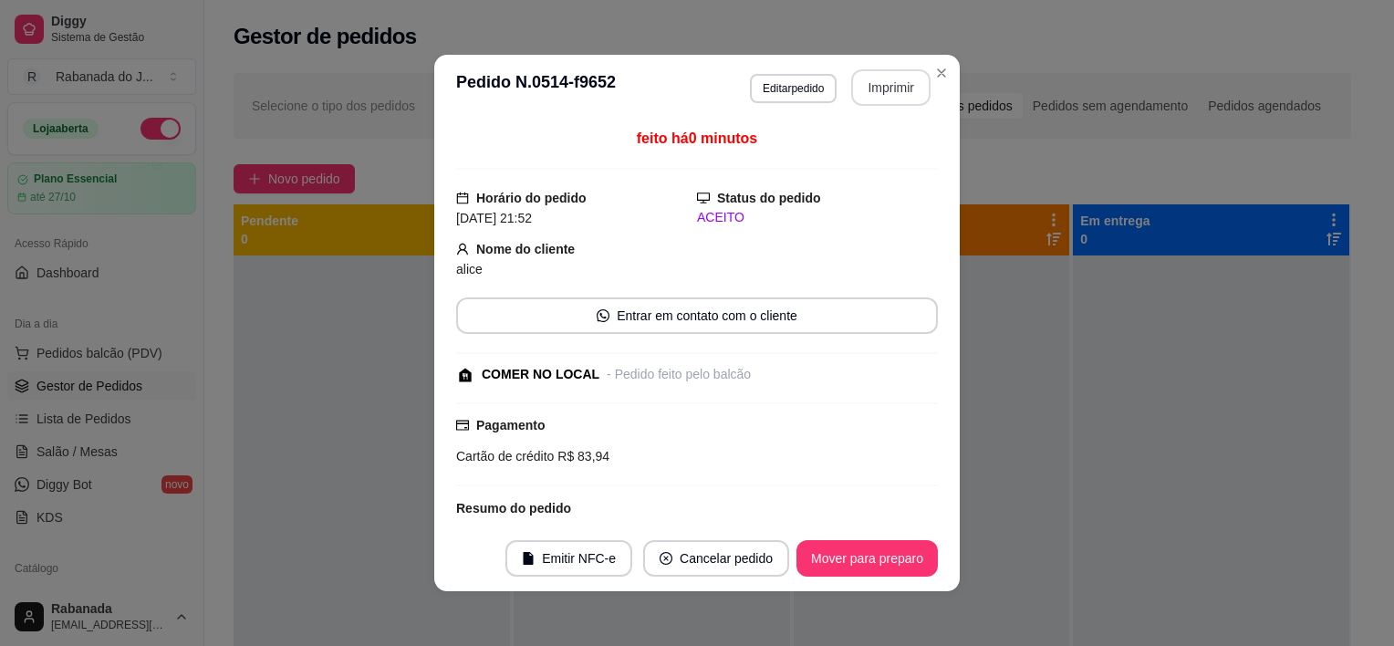
click at [901, 85] on button "Imprimir" at bounding box center [890, 87] width 79 height 36
click at [901, 558] on button "Mover para preparo" at bounding box center [867, 558] width 141 height 36
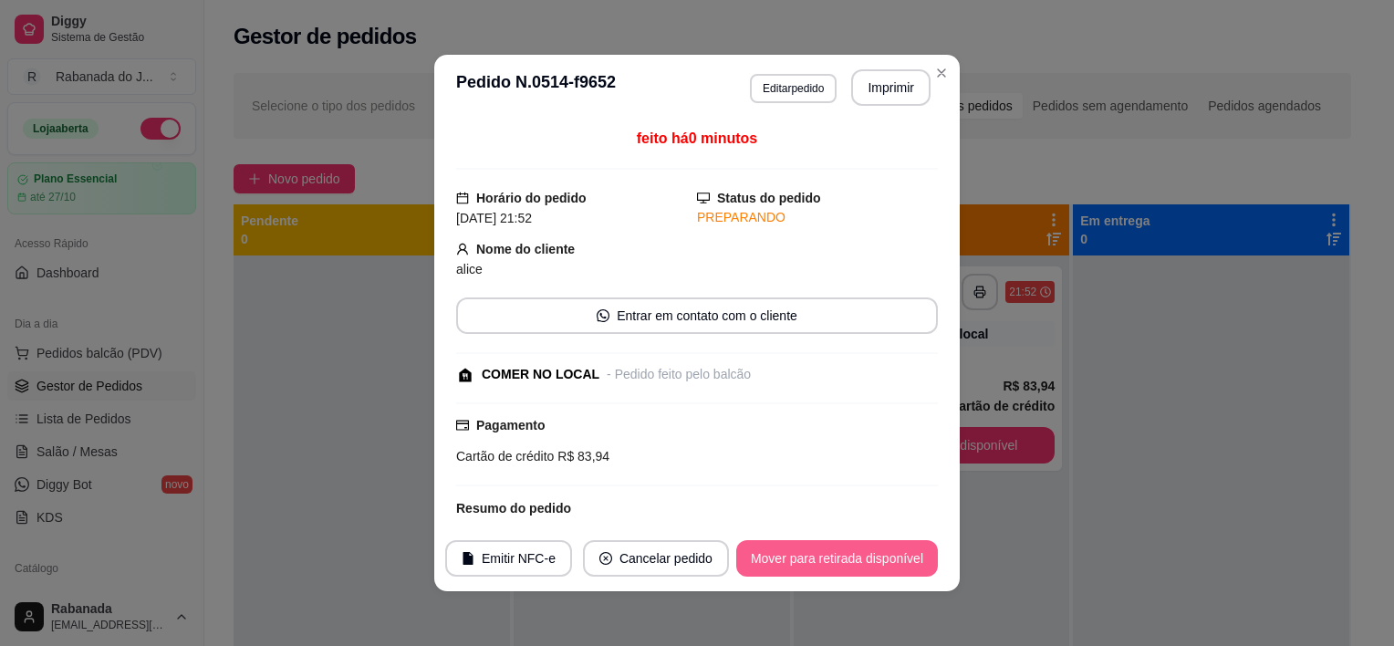
click at [901, 558] on button "Mover para retirada disponível" at bounding box center [837, 558] width 202 height 36
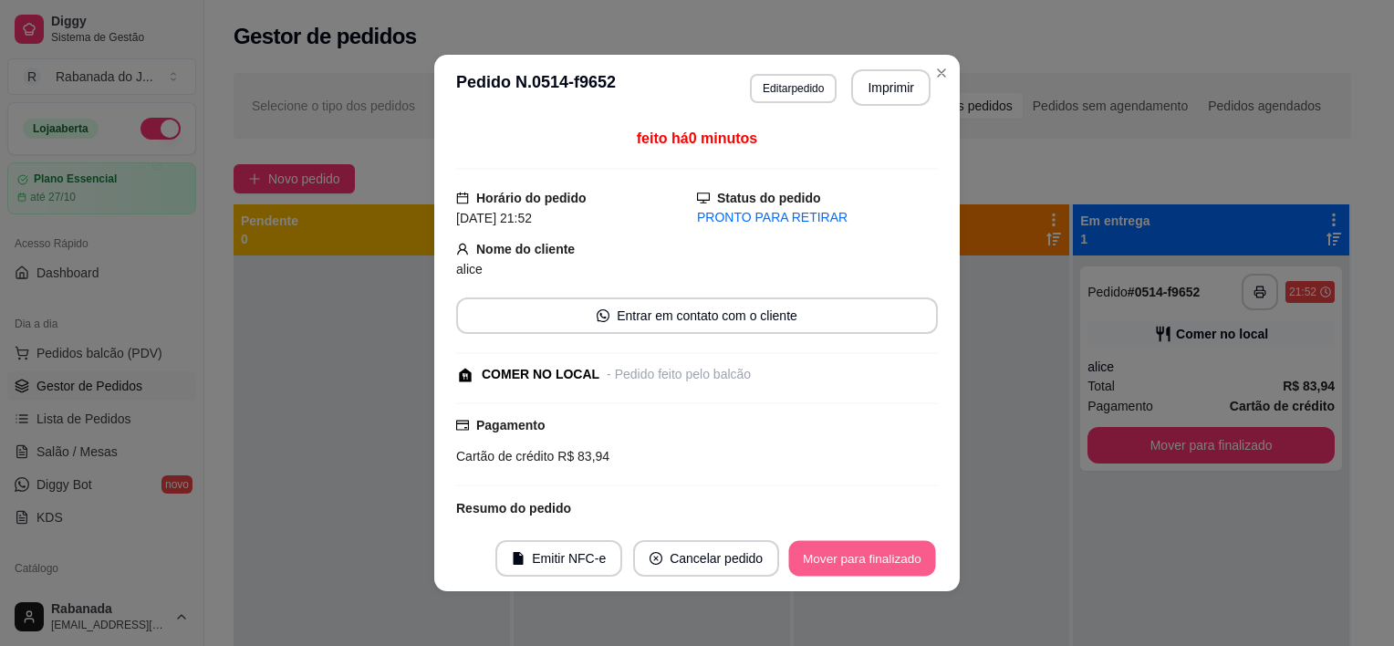
click at [901, 558] on button "Mover para finalizado" at bounding box center [862, 559] width 147 height 36
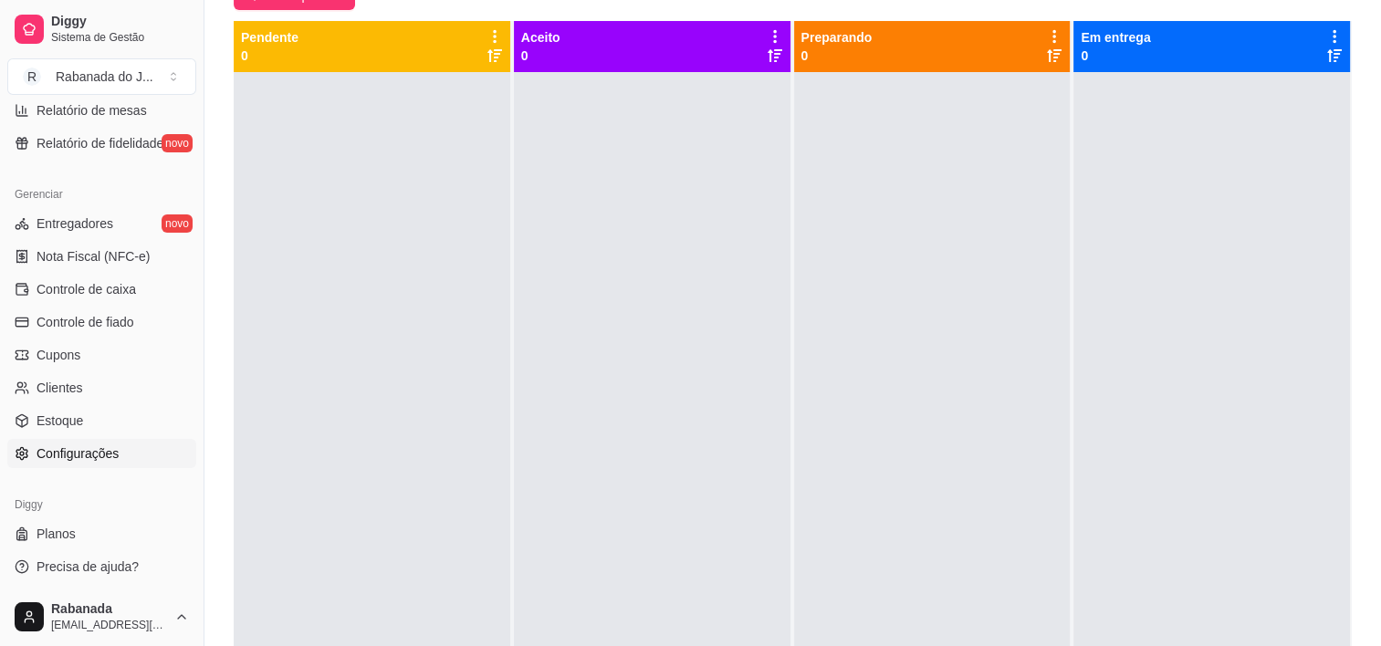
scroll to position [277, 0]
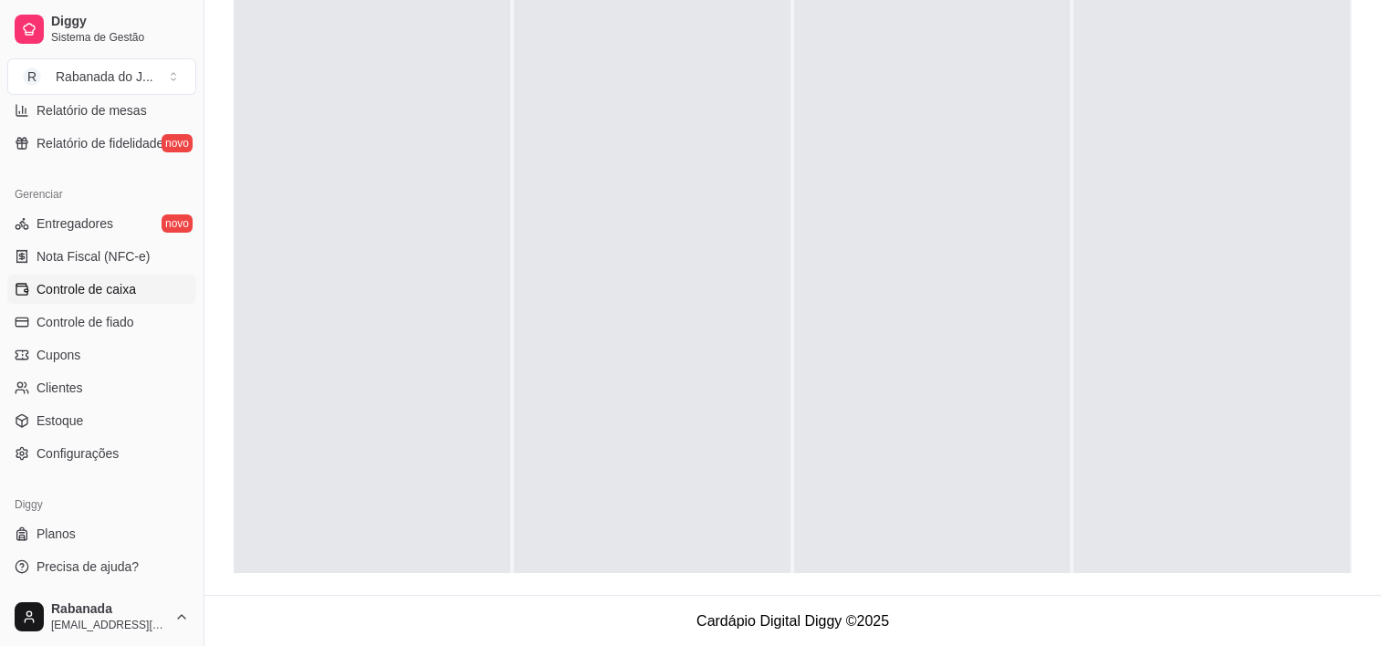
click at [120, 292] on span "Controle de caixa" at bounding box center [85, 289] width 99 height 18
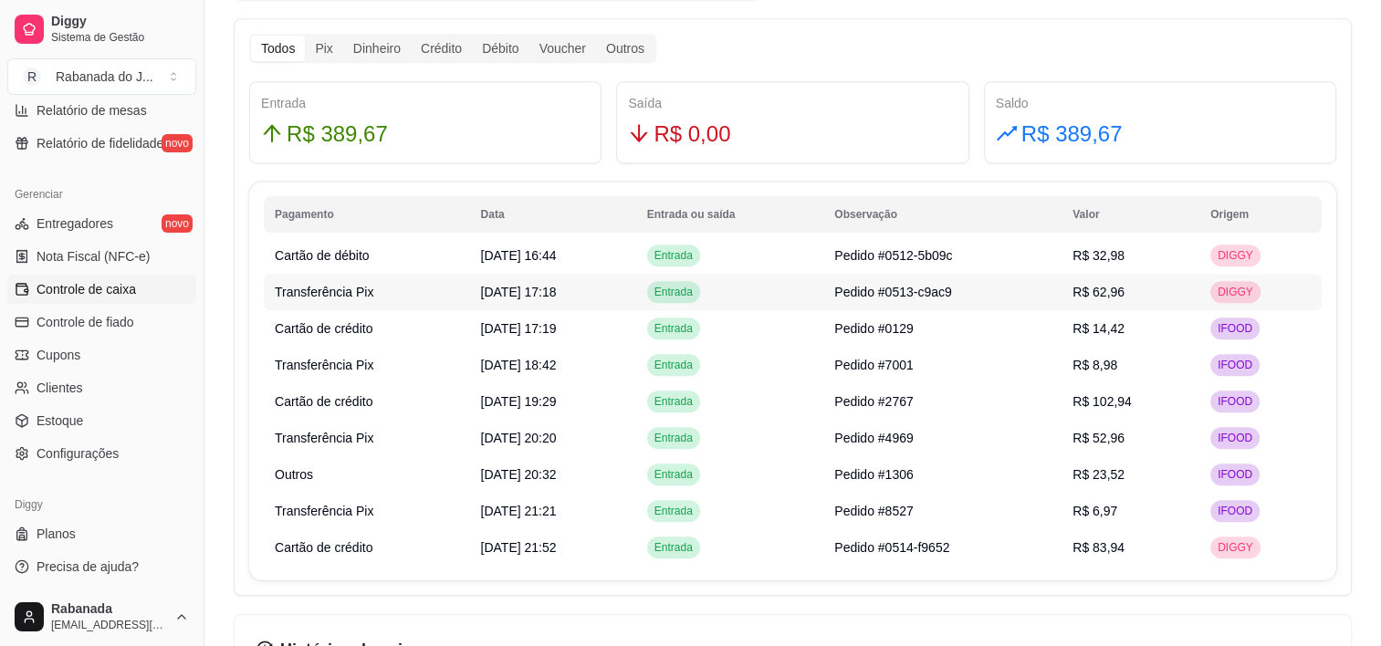
scroll to position [1095, 0]
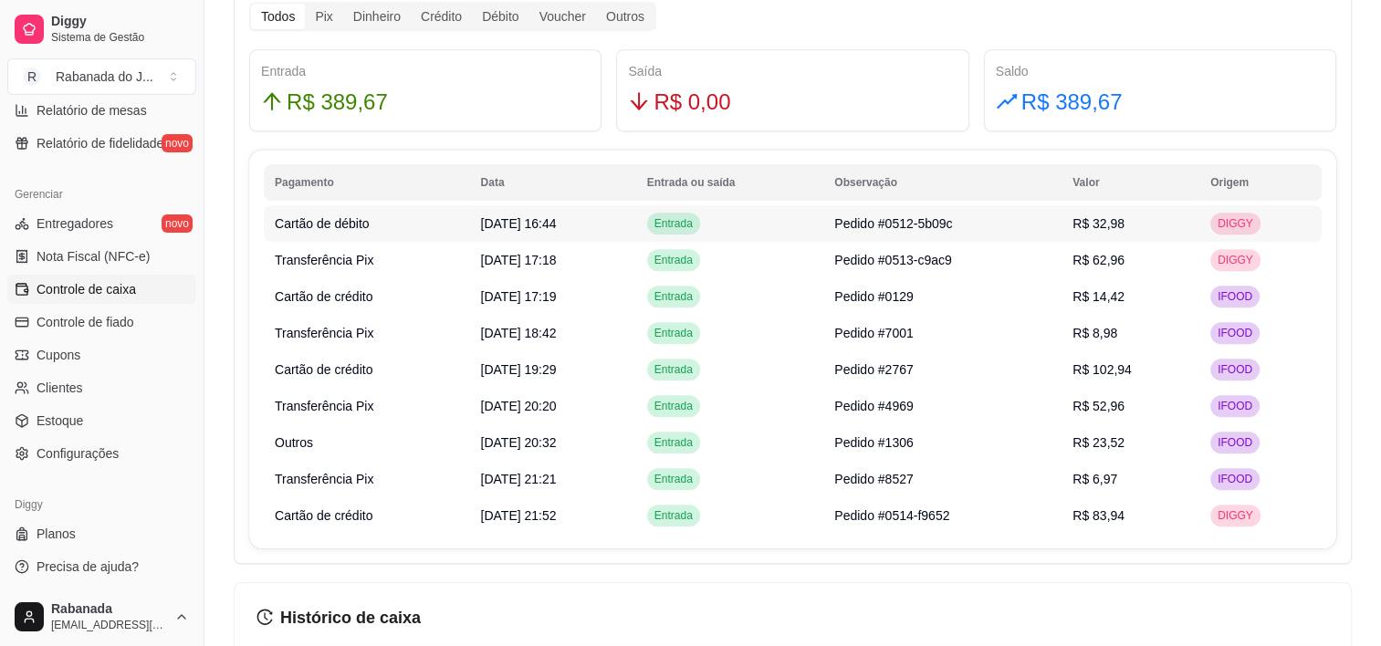
click at [1120, 230] on span "R$ 32,98" at bounding box center [1098, 223] width 52 height 15
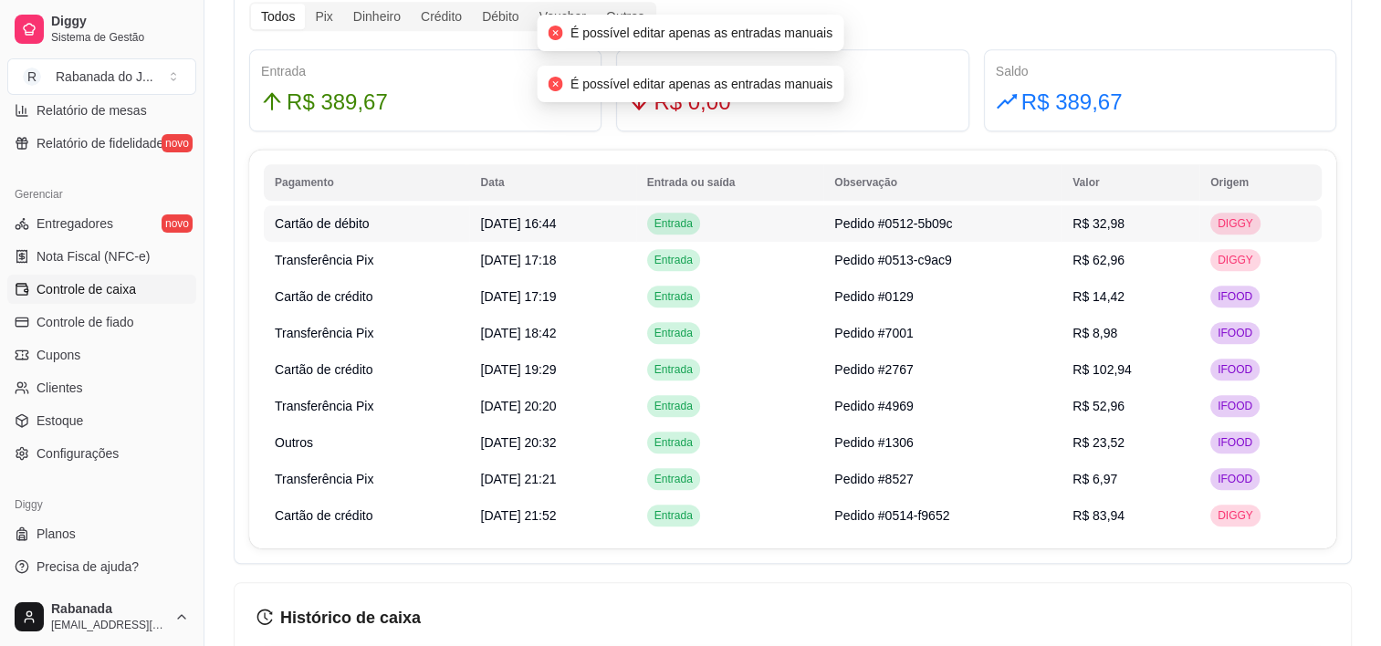
click at [1112, 226] on td "R$ 32,98" at bounding box center [1130, 223] width 138 height 36
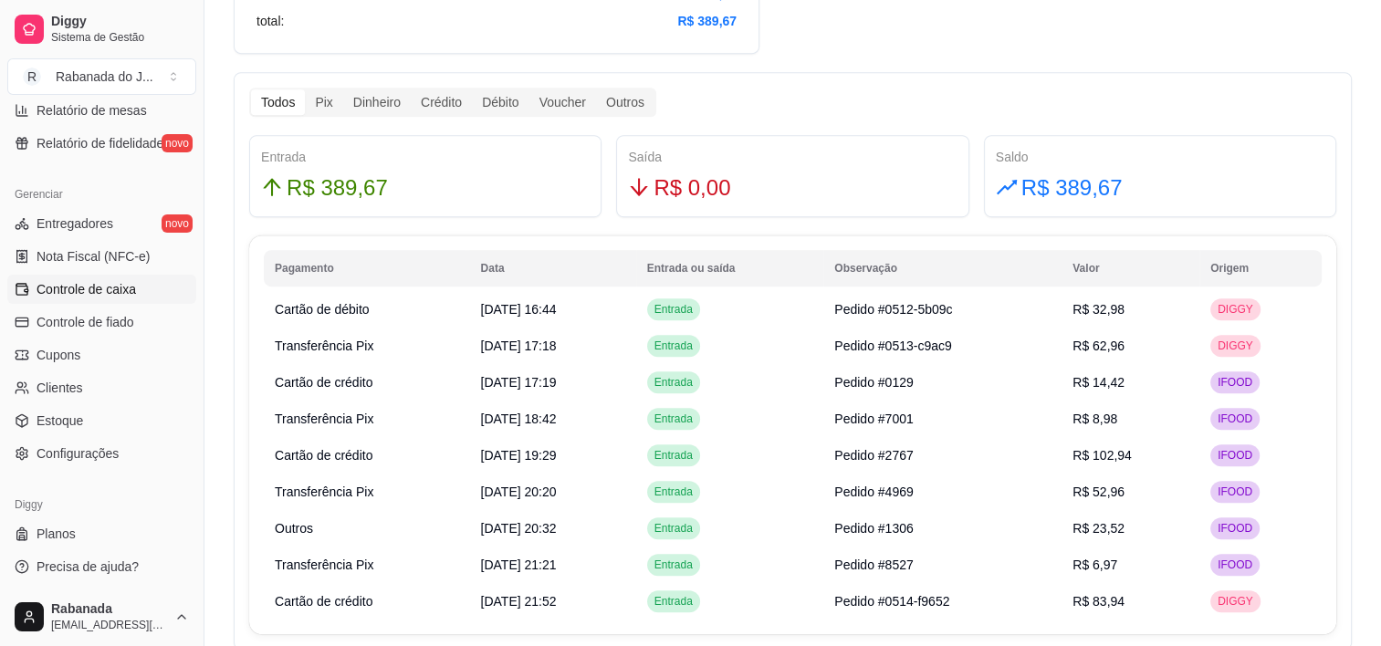
scroll to position [912, 0]
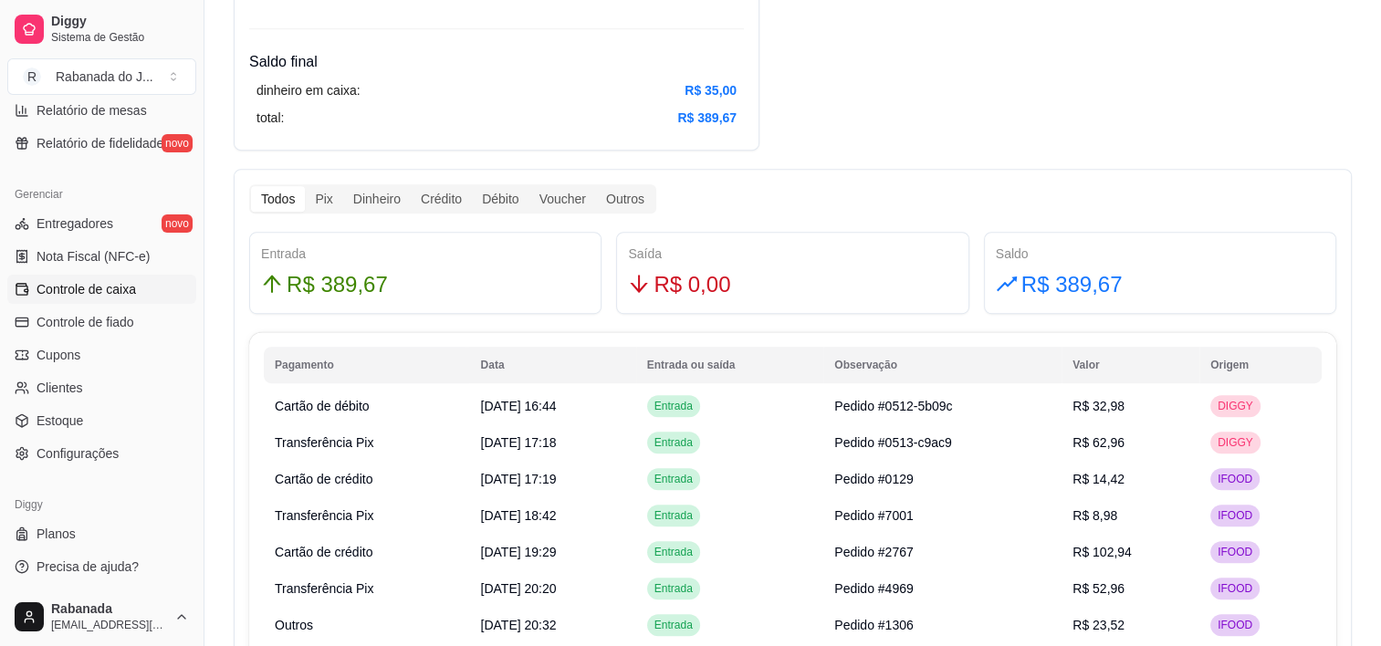
click at [628, 211] on div "Todos Pix Dinheiro Crédito Débito Voucher Outros" at bounding box center [452, 198] width 407 height 29
click at [623, 201] on div "Outros" at bounding box center [625, 199] width 58 height 26
click at [596, 186] on input "Outros" at bounding box center [596, 186] width 0 height 0
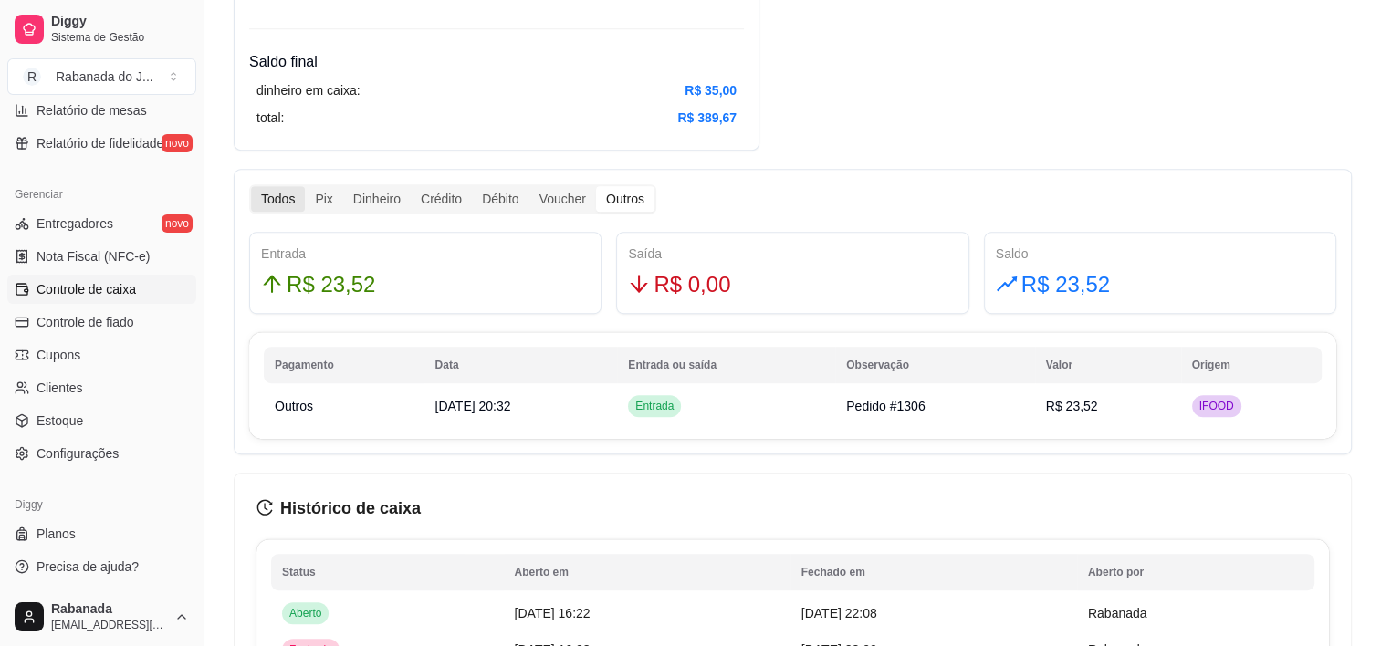
click at [290, 197] on div "Todos" at bounding box center [278, 199] width 54 height 26
click at [251, 186] on input "Todos" at bounding box center [251, 186] width 0 height 0
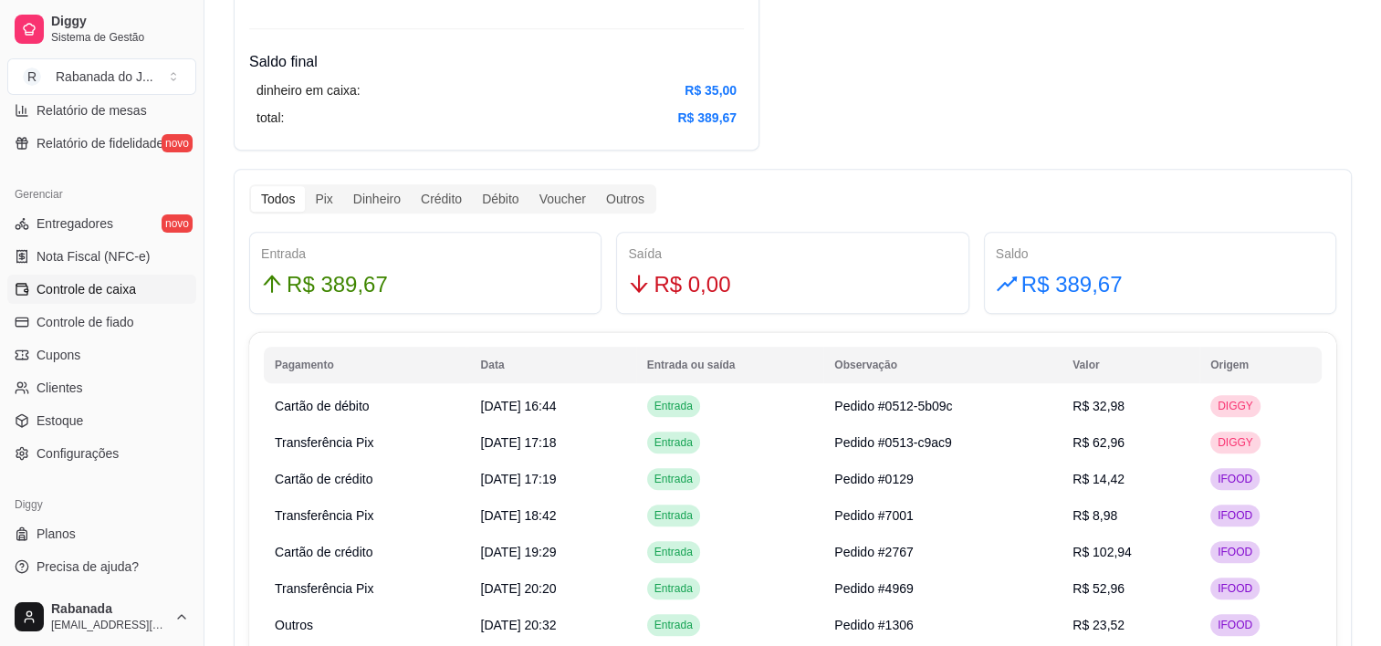
click at [1245, 370] on th "Origem" at bounding box center [1260, 365] width 122 height 36
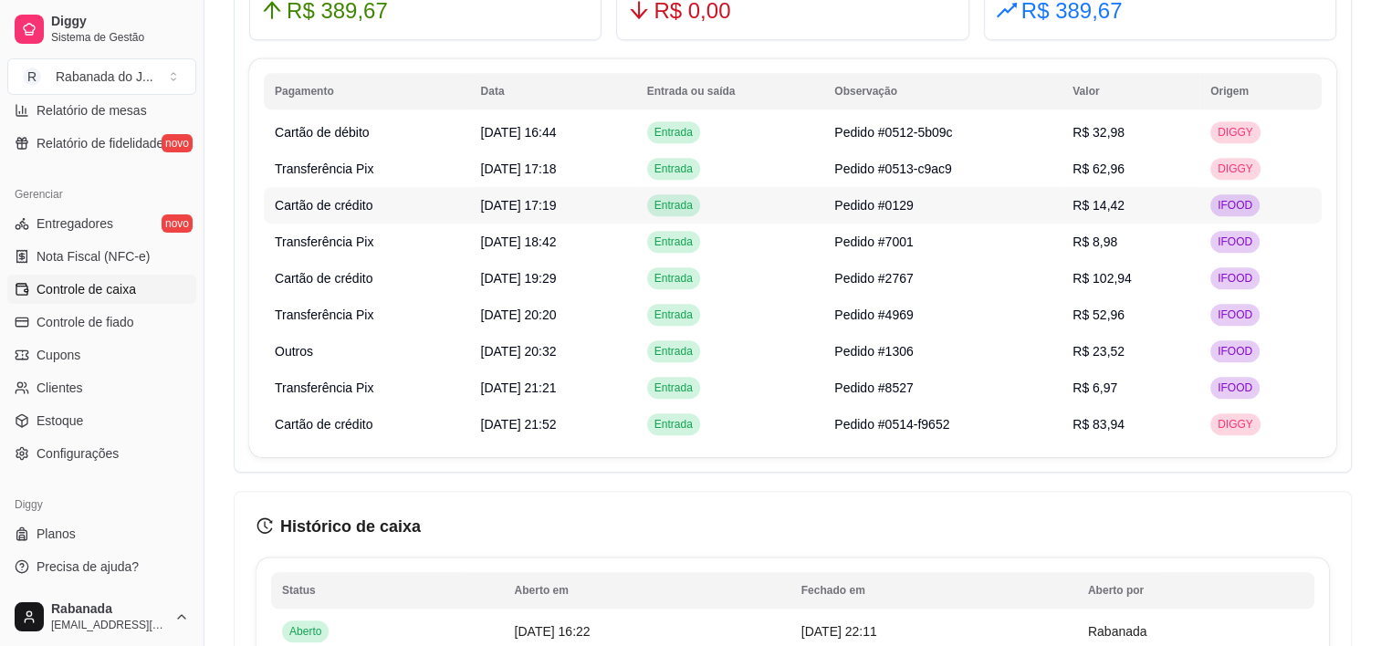
scroll to position [1095, 0]
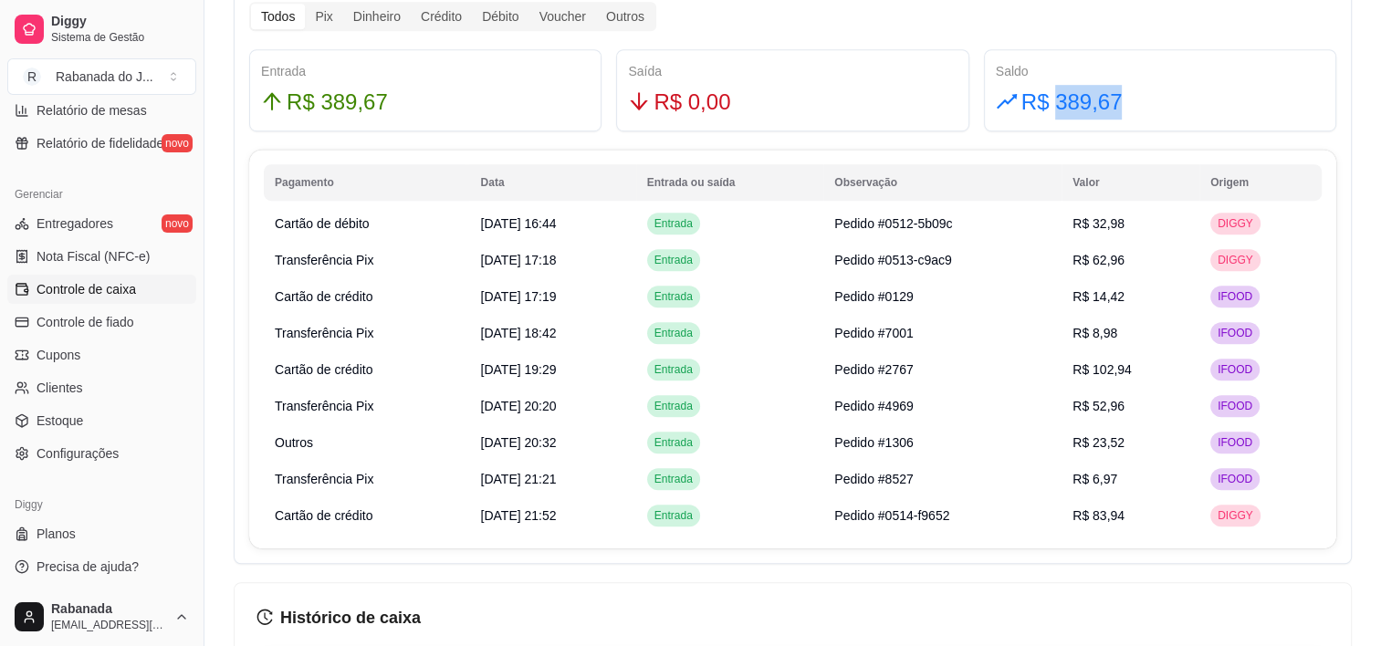
drag, startPoint x: 1048, startPoint y: 99, endPoint x: 1122, endPoint y: 105, distance: 74.2
click at [1122, 105] on div "R$ 389,67" at bounding box center [1159, 102] width 328 height 35
copy span "389,67"
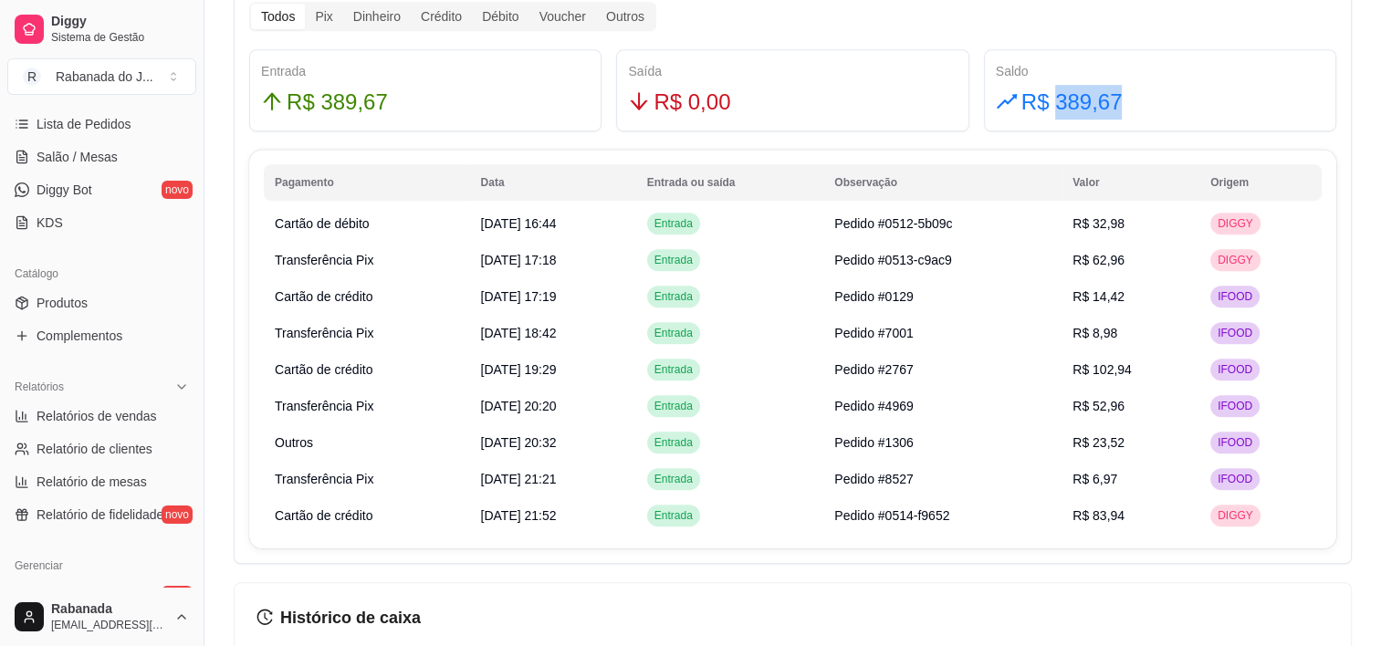
scroll to position [252, 0]
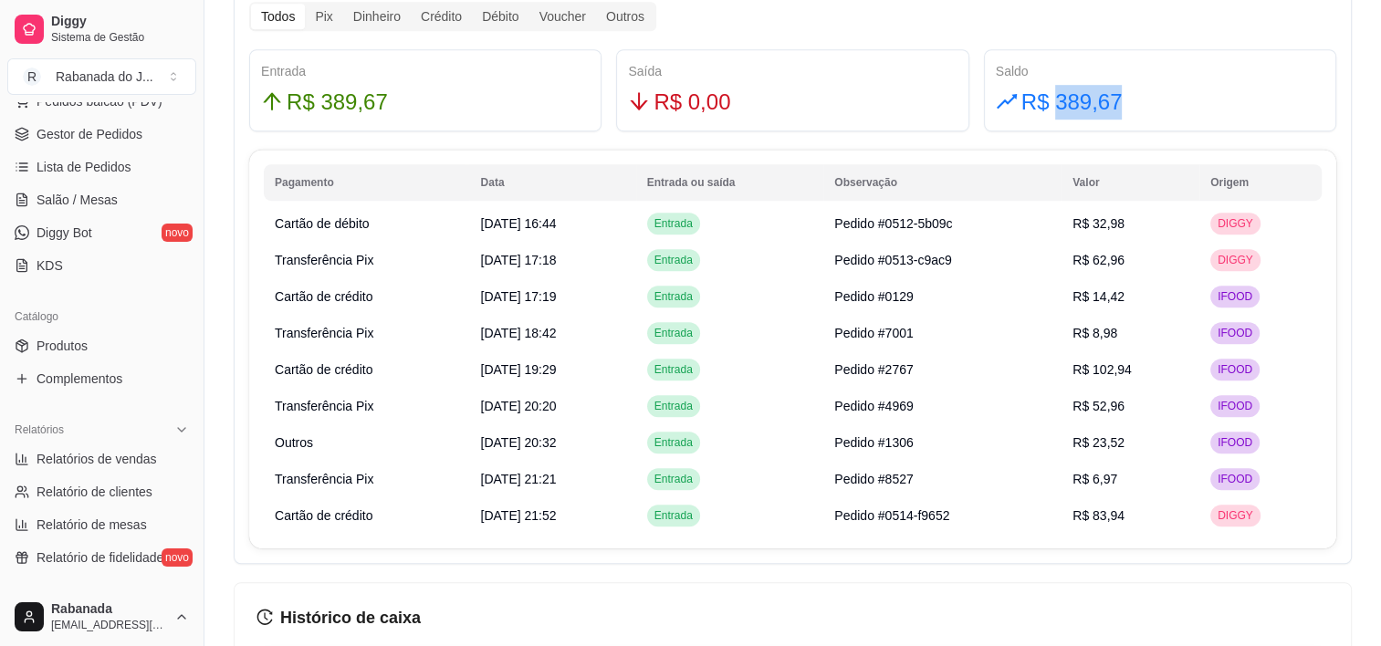
drag, startPoint x: 196, startPoint y: 307, endPoint x: 223, endPoint y: 226, distance: 84.5
click at [223, 226] on div "Diggy Sistema de Gestão R Rabanada do J ... Loja aberta Plano Essencial até 27/…" at bounding box center [690, 64] width 1381 height 2319
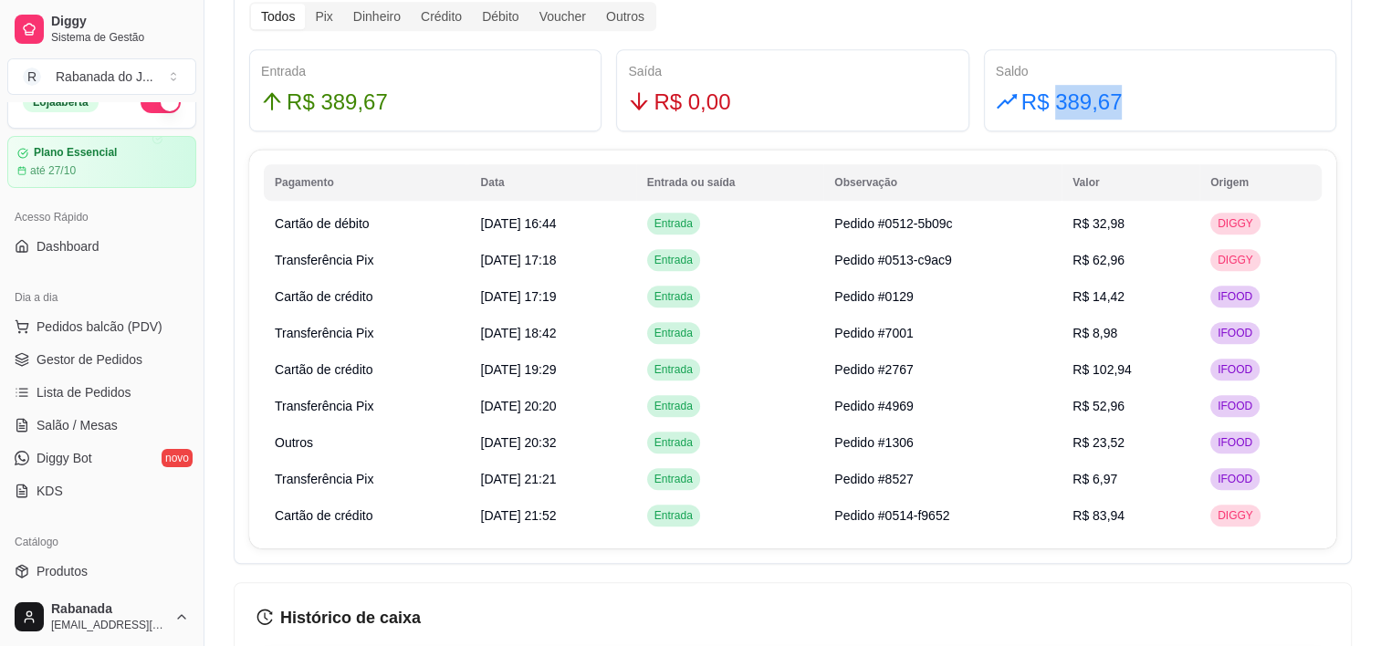
scroll to position [0, 0]
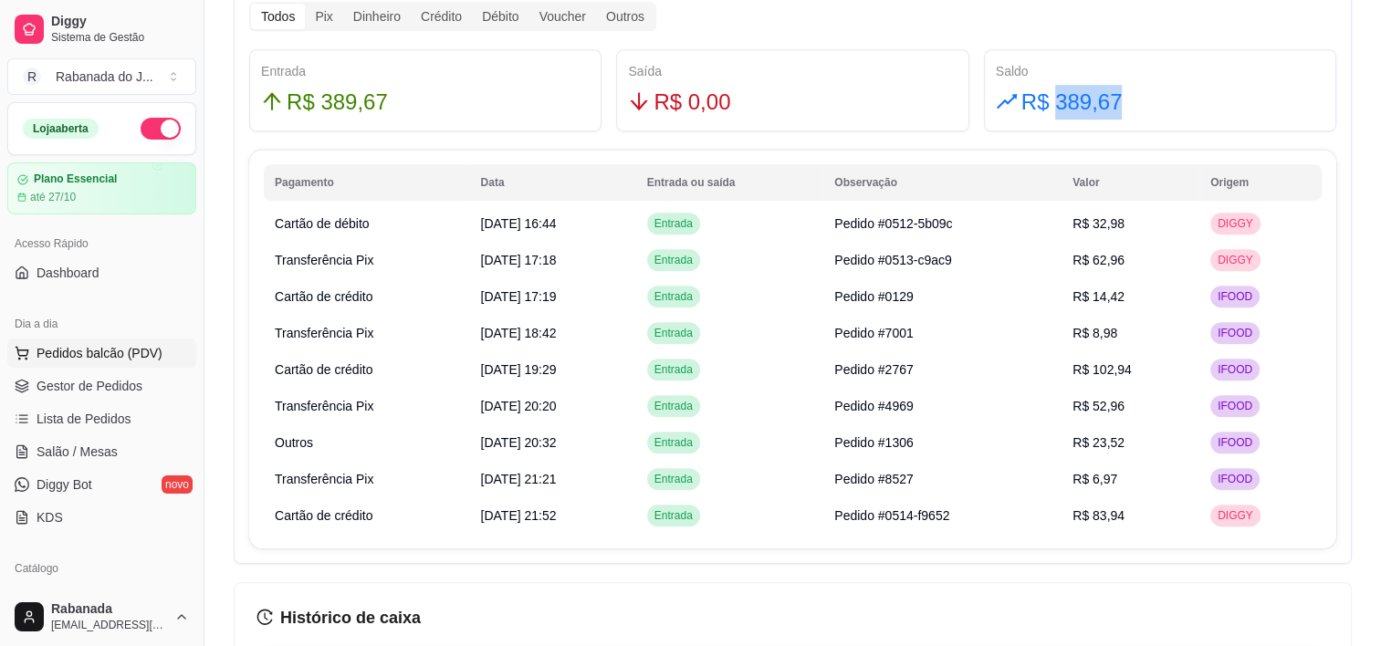
click at [124, 353] on span "Pedidos balcão (PDV)" at bounding box center [99, 353] width 126 height 18
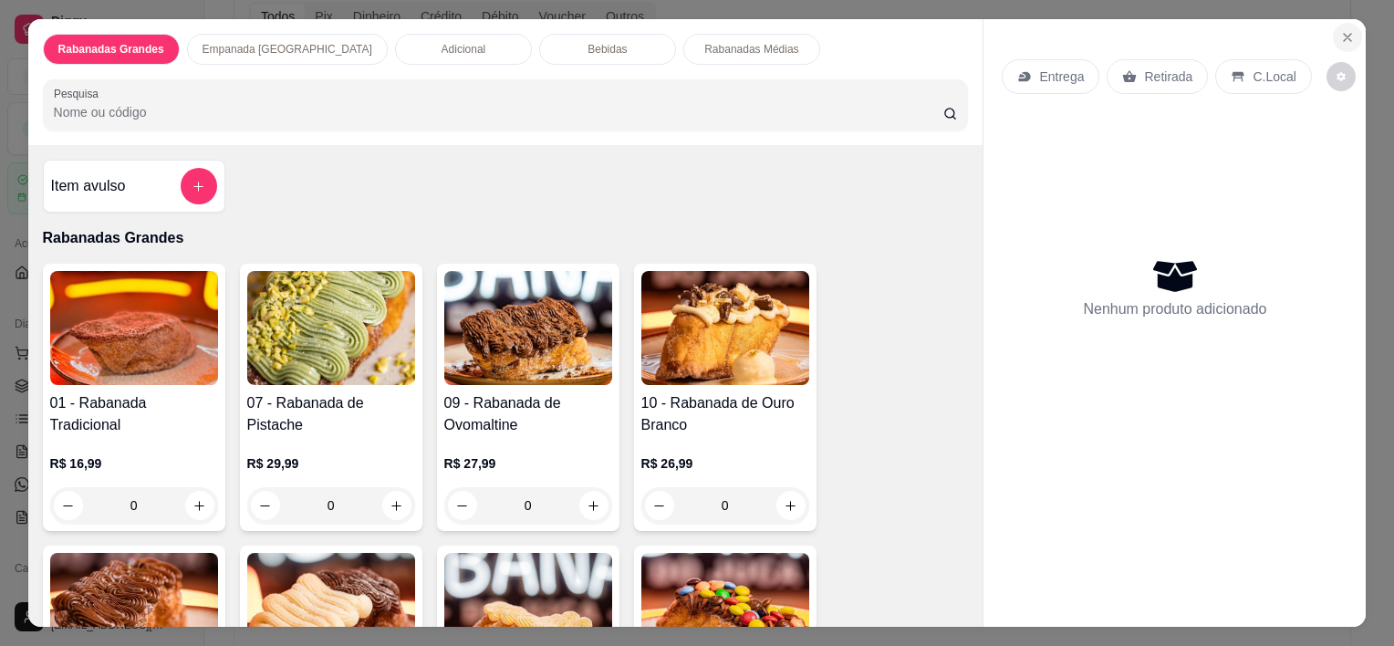
click at [1343, 33] on icon "Close" at bounding box center [1347, 37] width 15 height 15
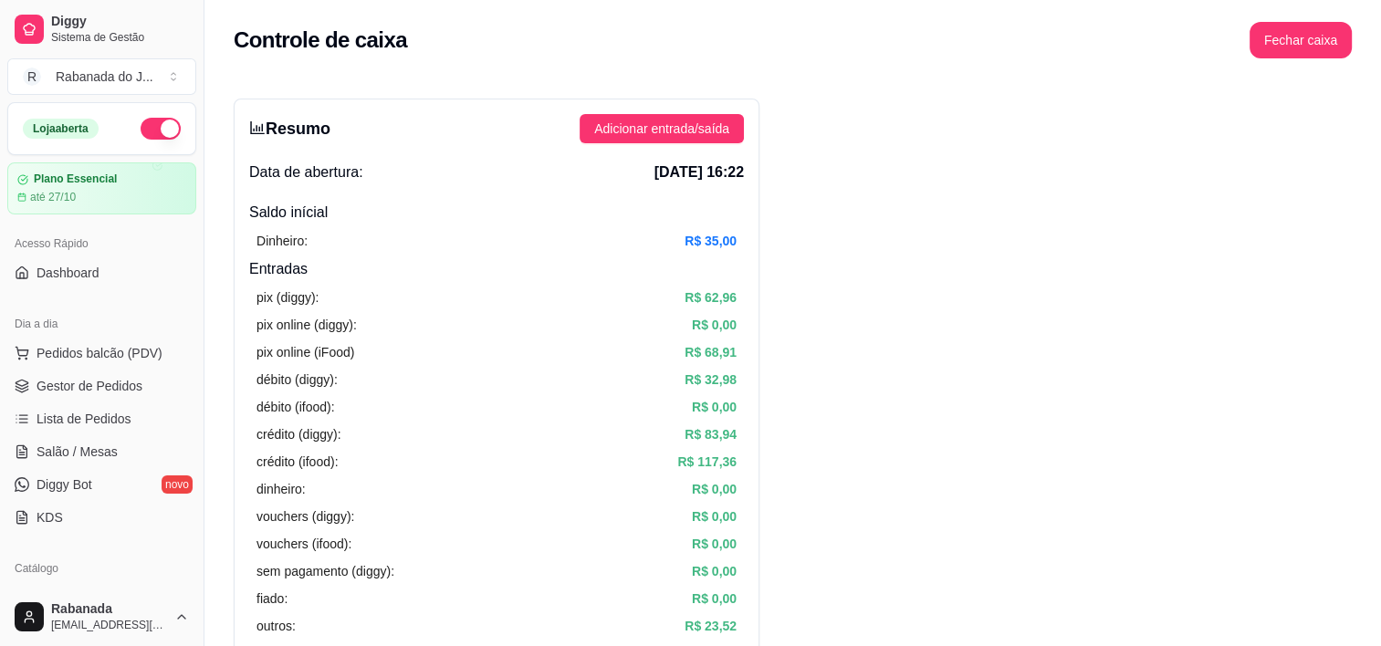
click at [1288, 46] on button "Fechar caixa" at bounding box center [1300, 40] width 102 height 36
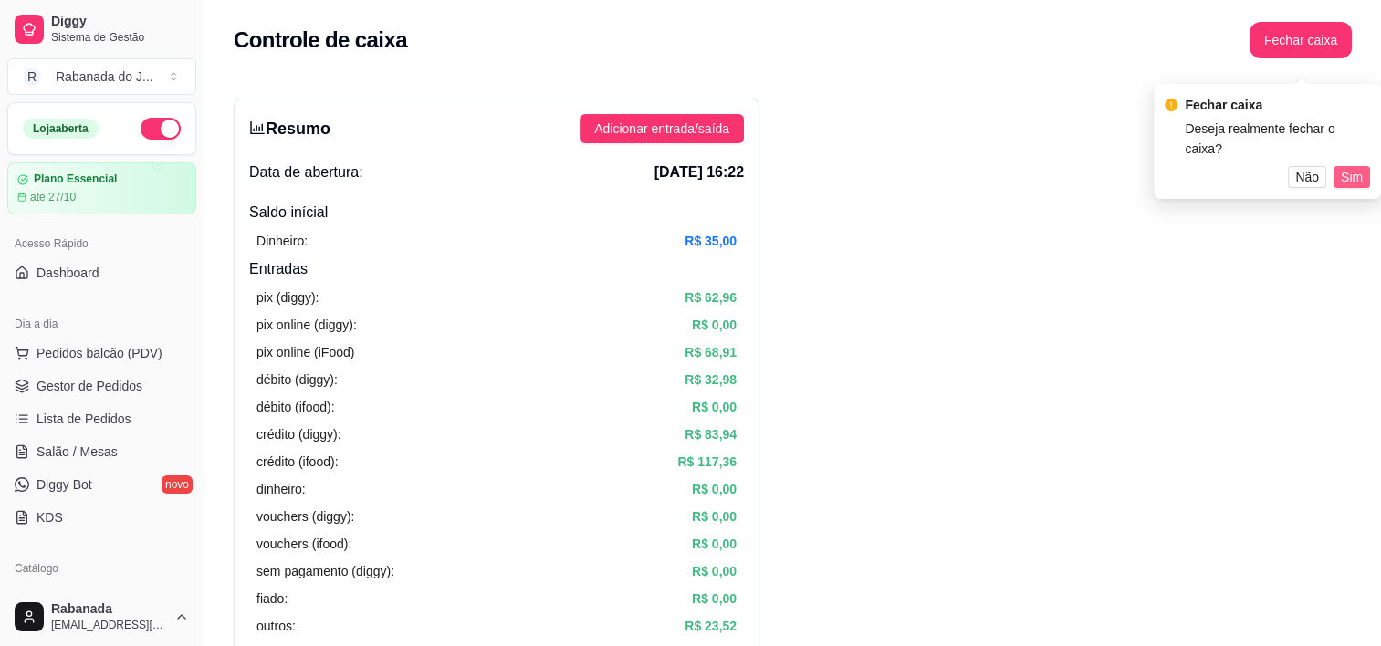
click at [1355, 167] on span "Sim" at bounding box center [1351, 177] width 22 height 20
